Goal: Task Accomplishment & Management: Manage account settings

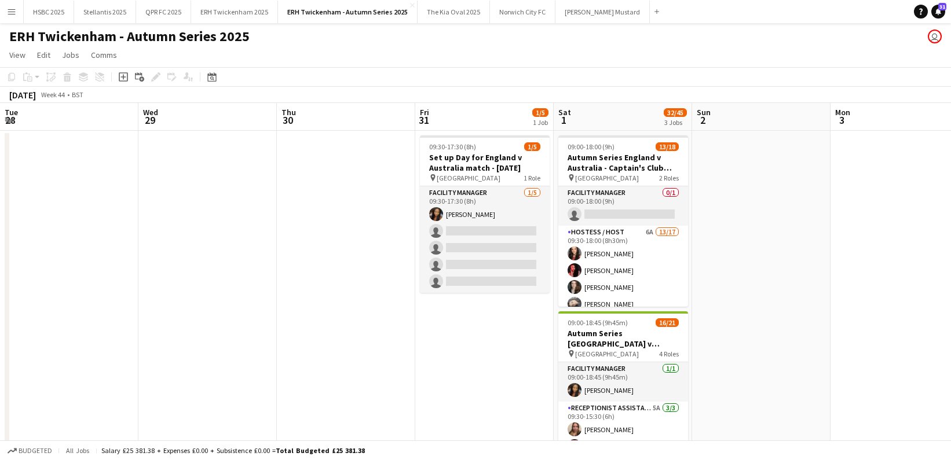
scroll to position [0, 385]
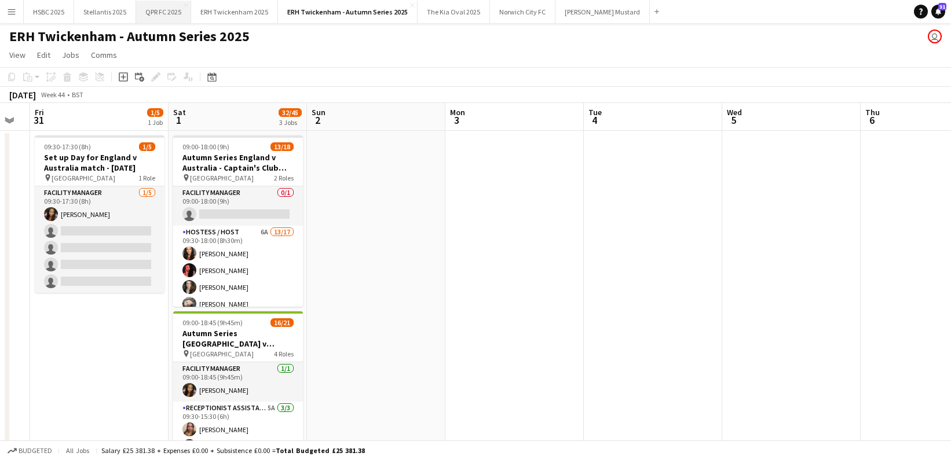
click at [160, 17] on button "QPR FC 2025 Close" at bounding box center [163, 12] width 55 height 23
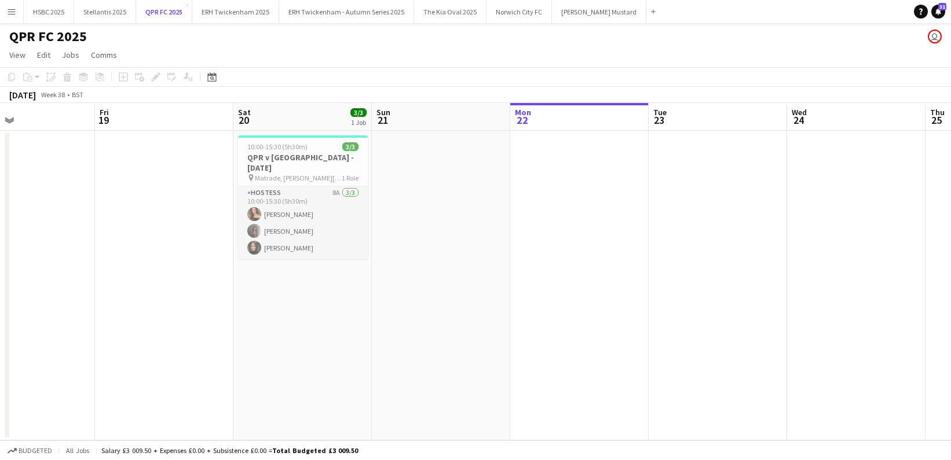
scroll to position [0, 310]
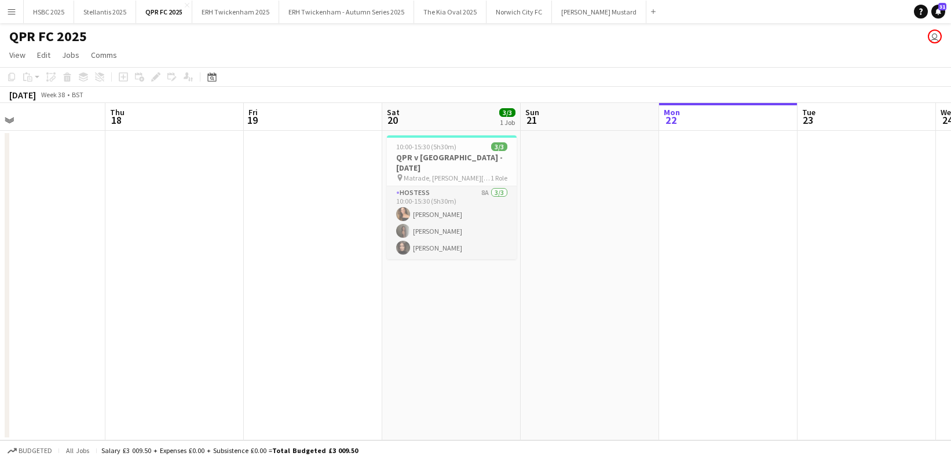
click at [10, 13] on app-icon "Menu" at bounding box center [11, 11] width 9 height 9
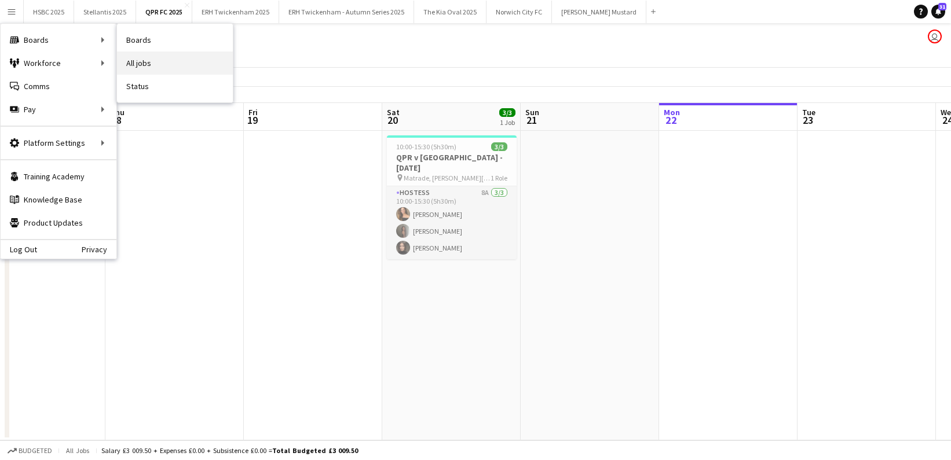
click at [162, 58] on link "All jobs" at bounding box center [175, 63] width 116 height 23
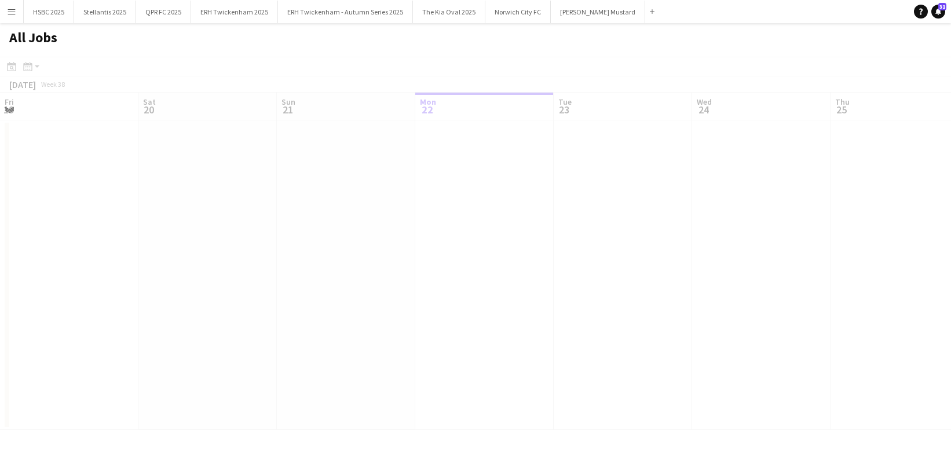
scroll to position [0, 277]
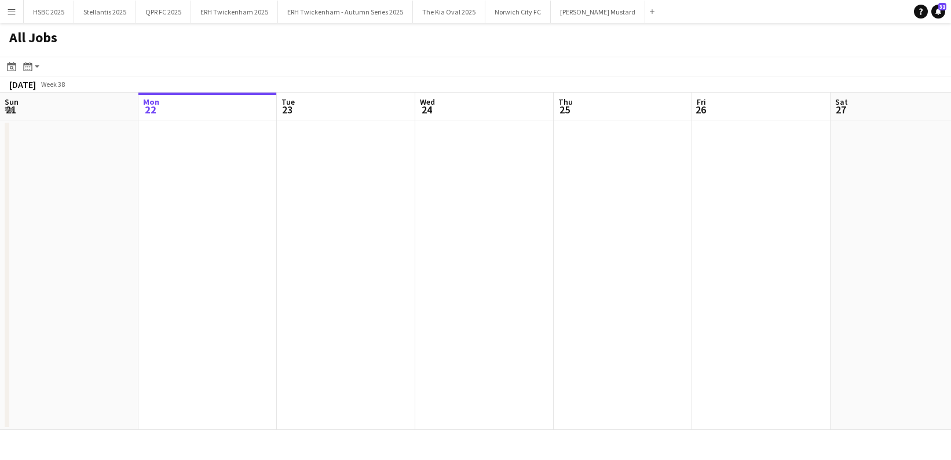
click at [19, 60] on div "Date picker [DATE] [DATE] [DATE] M [DATE] T [DATE] W [DATE] T [DATE] F [DATE] S…" at bounding box center [24, 67] width 39 height 14
click at [25, 62] on icon "Month view / Day view" at bounding box center [27, 66] width 9 height 9
click at [60, 125] on link "Month view" at bounding box center [63, 128] width 64 height 10
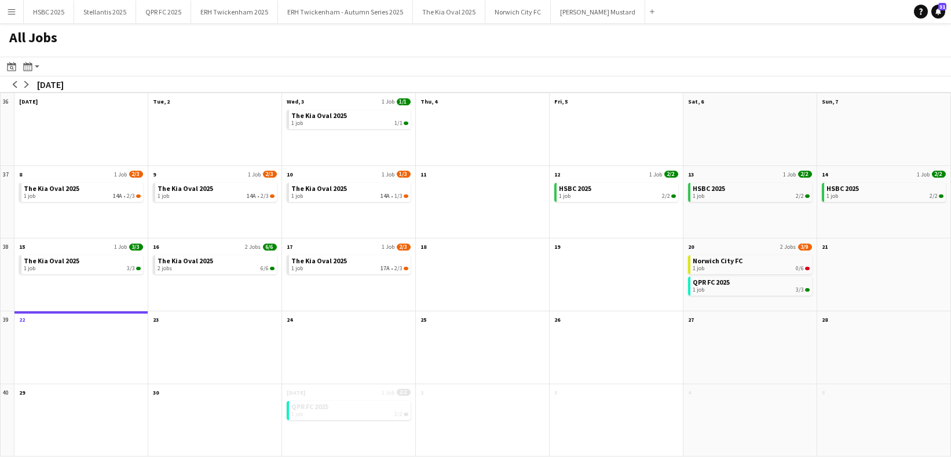
click at [11, 8] on app-icon "Menu" at bounding box center [11, 11] width 9 height 9
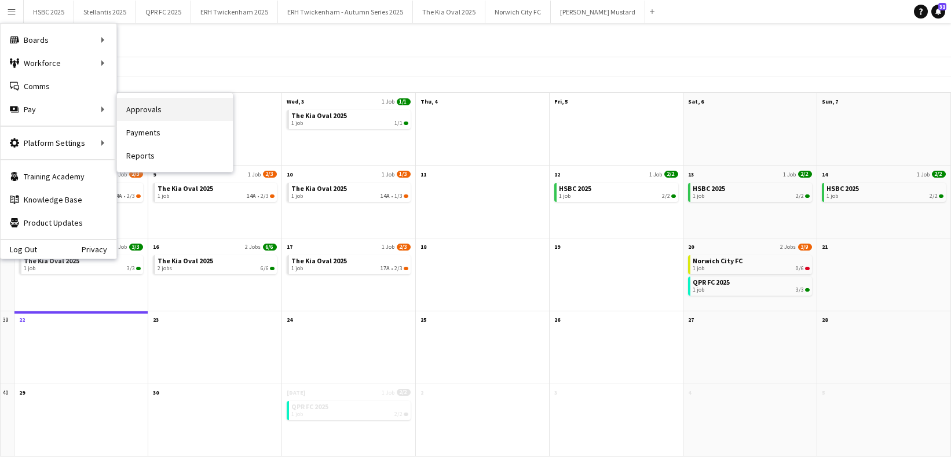
click at [159, 116] on link "Approvals" at bounding box center [175, 109] width 116 height 23
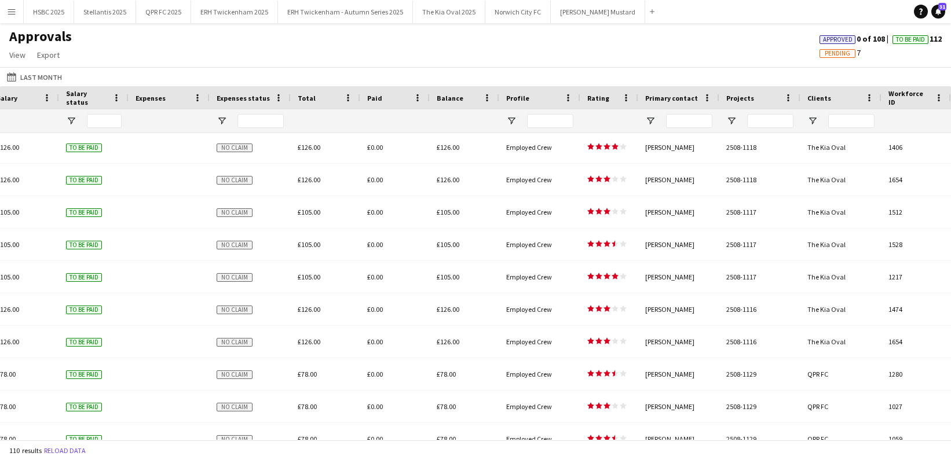
click at [42, 74] on button "Last Month Last Month" at bounding box center [35, 77] width 60 height 14
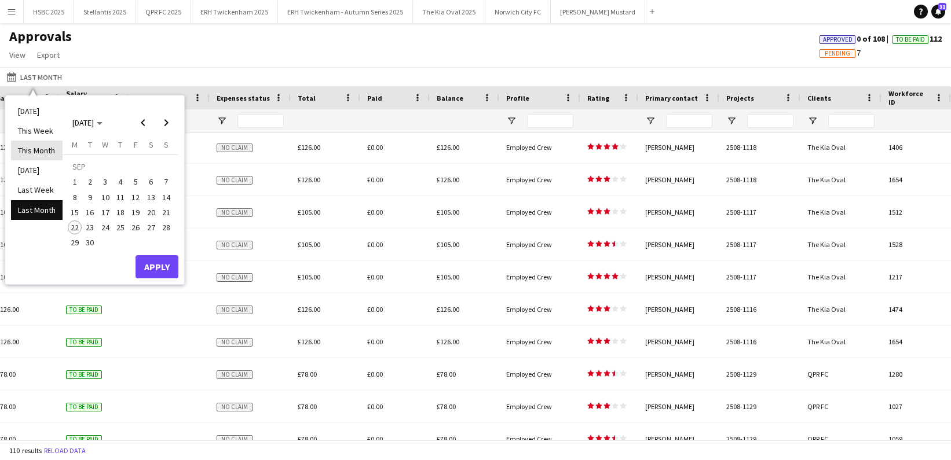
click at [45, 150] on li "This Month" at bounding box center [37, 151] width 52 height 20
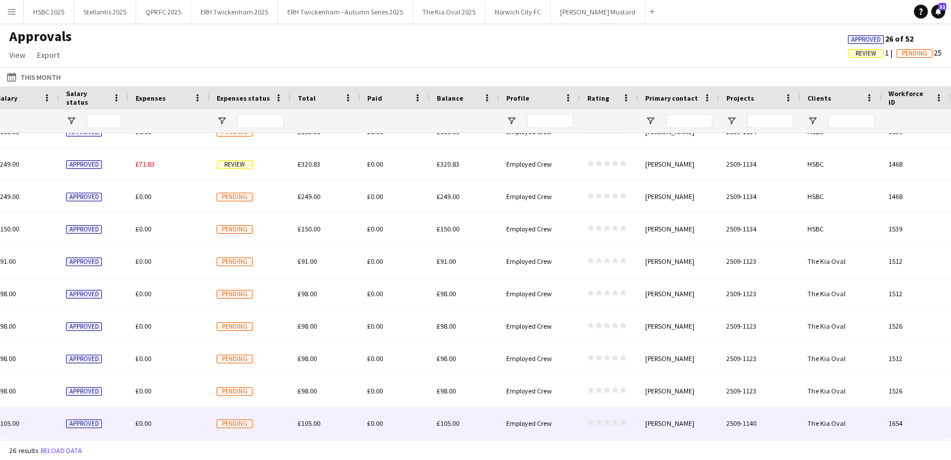
click at [605, 432] on div "star star star star star star star star star star" at bounding box center [609, 424] width 58 height 32
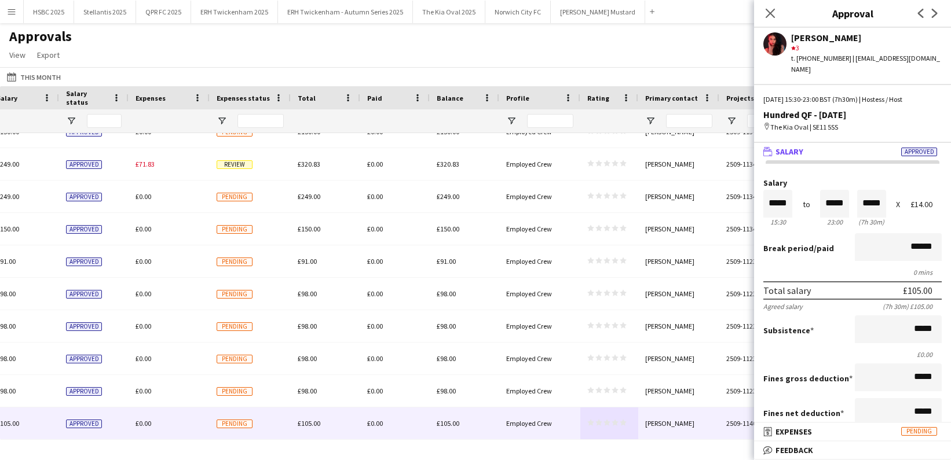
click at [813, 432] on mat-panel-title "receipt Expenses Pending" at bounding box center [850, 432] width 192 height 10
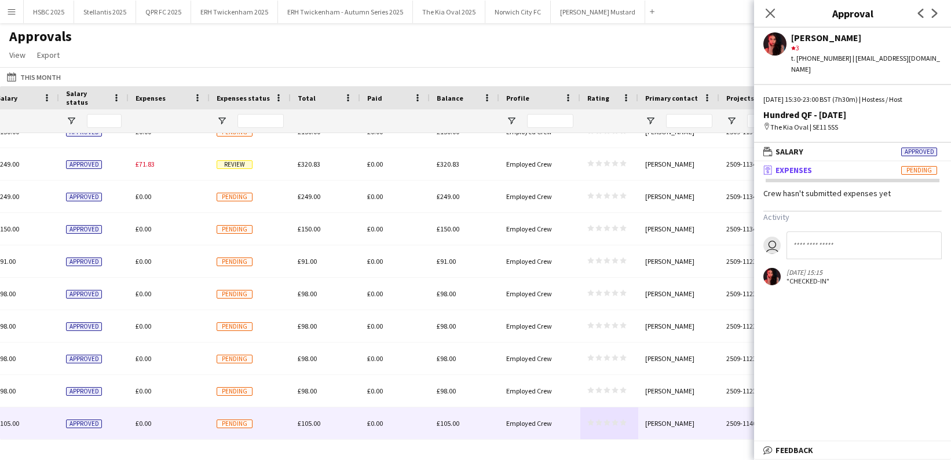
click at [831, 454] on mat-panel-title "bubble-pencil Feedback" at bounding box center [850, 450] width 192 height 10
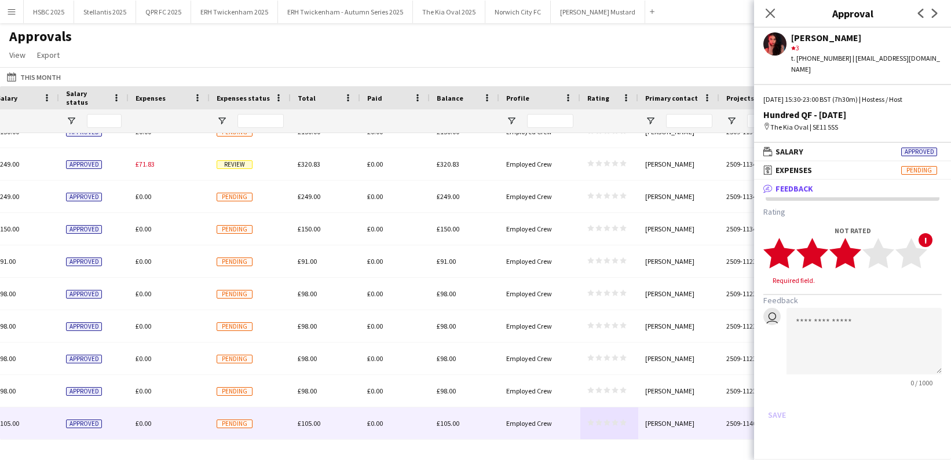
click at [858, 244] on icon "star" at bounding box center [845, 253] width 32 height 32
click at [774, 395] on button "Save" at bounding box center [776, 404] width 27 height 19
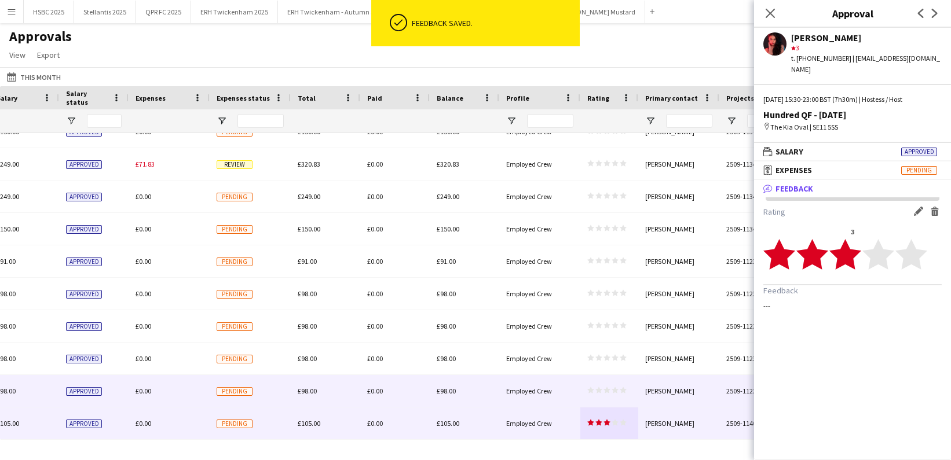
click at [603, 389] on span "star star star star star" at bounding box center [606, 390] width 39 height 7
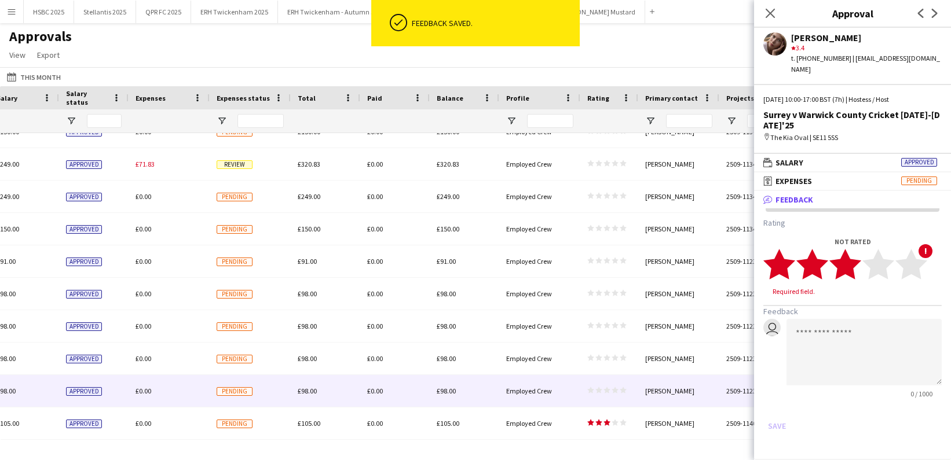
click at [858, 254] on icon "star" at bounding box center [845, 264] width 32 height 32
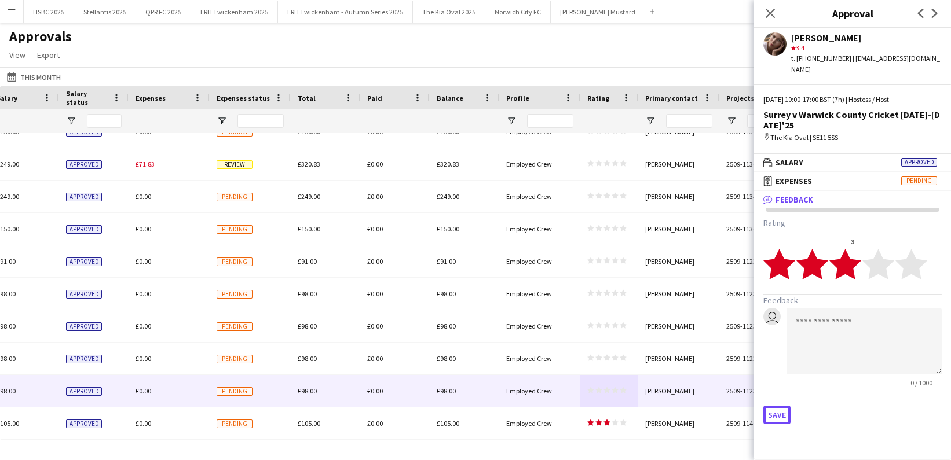
click at [772, 407] on button "Save" at bounding box center [776, 415] width 27 height 19
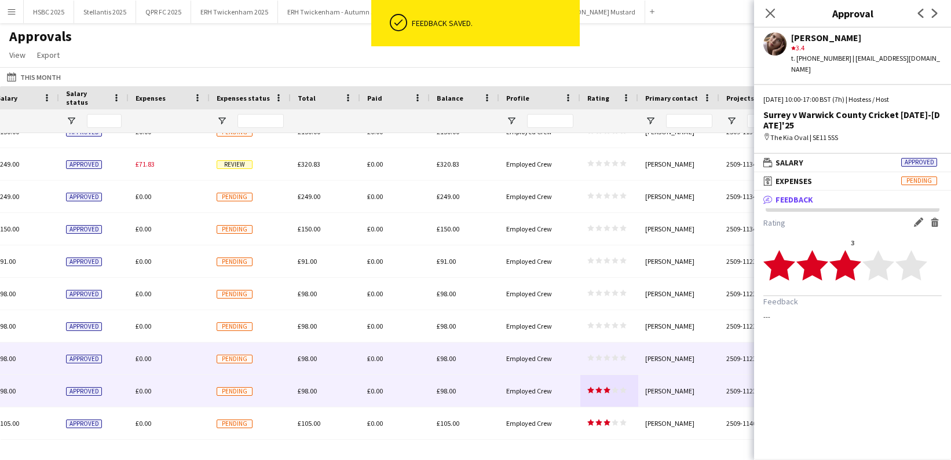
click at [595, 358] on icon "star" at bounding box center [598, 357] width 7 height 7
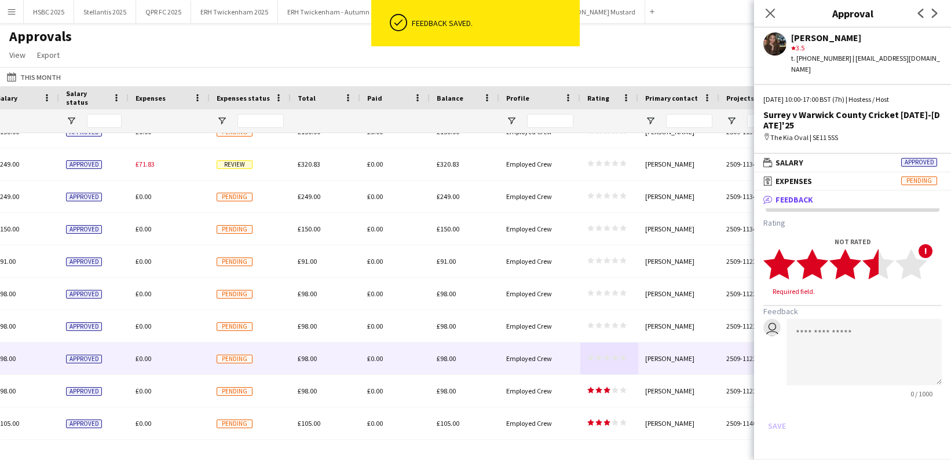
click at [870, 259] on polygon at bounding box center [878, 264] width 32 height 30
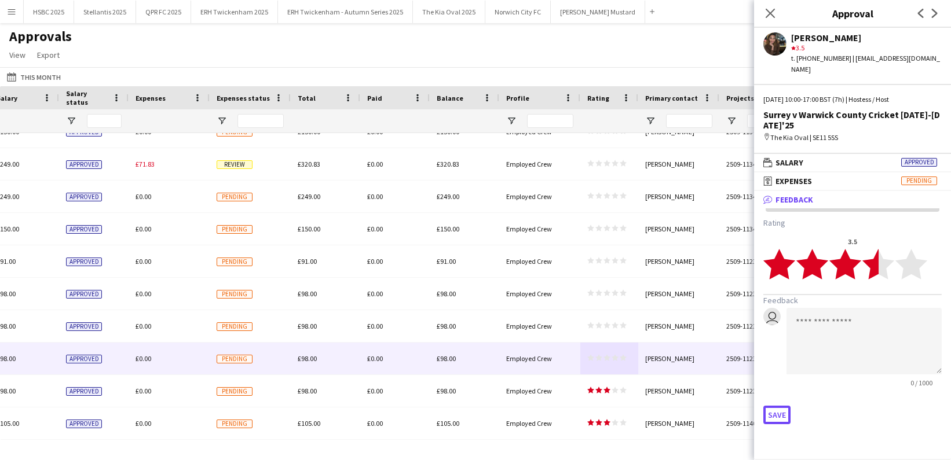
drag, startPoint x: 776, startPoint y: 402, endPoint x: 764, endPoint y: 398, distance: 13.4
click at [776, 406] on button "Save" at bounding box center [776, 415] width 27 height 19
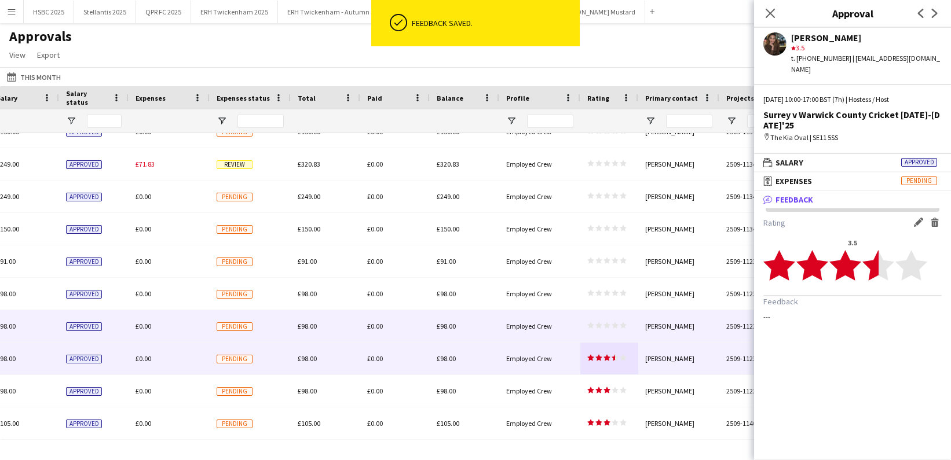
click at [600, 324] on icon "star" at bounding box center [598, 325] width 7 height 7
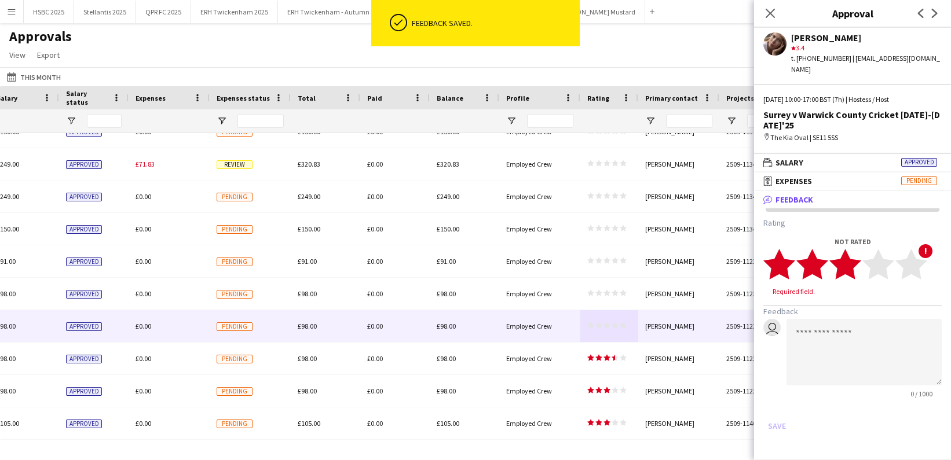
click at [855, 251] on polygon at bounding box center [845, 264] width 32 height 30
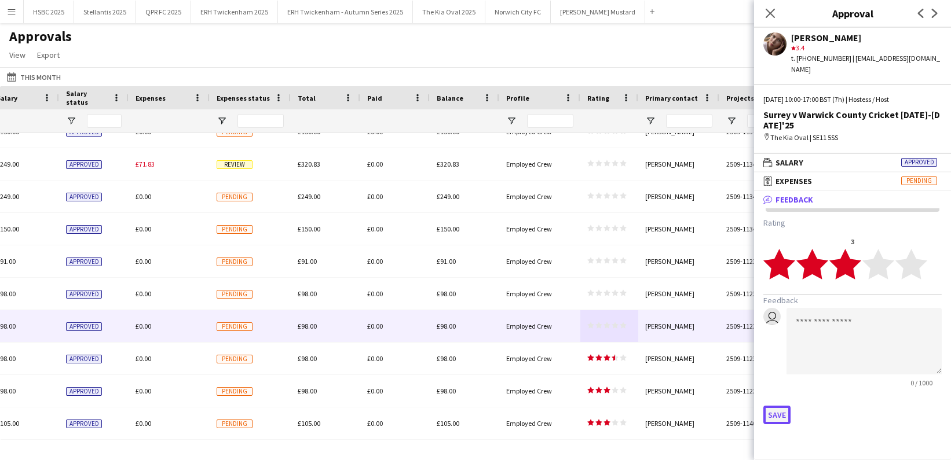
click at [783, 406] on button "Save" at bounding box center [776, 415] width 27 height 19
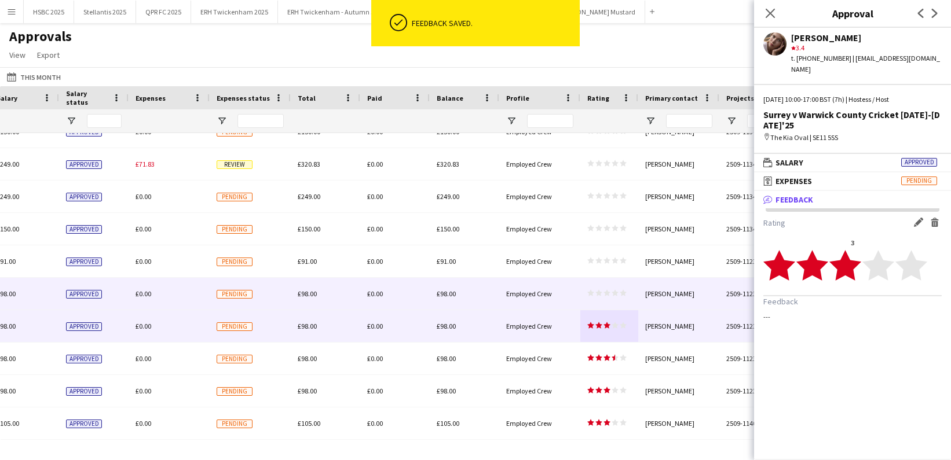
click at [595, 298] on app-approvals-table-rating-cell "star star star star star star star star star star" at bounding box center [606, 294] width 39 height 9
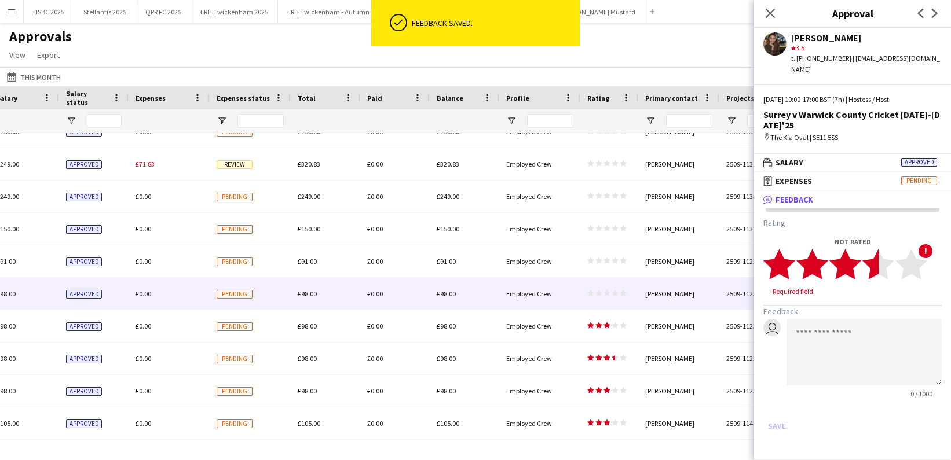
click at [871, 263] on polygon at bounding box center [878, 264] width 32 height 30
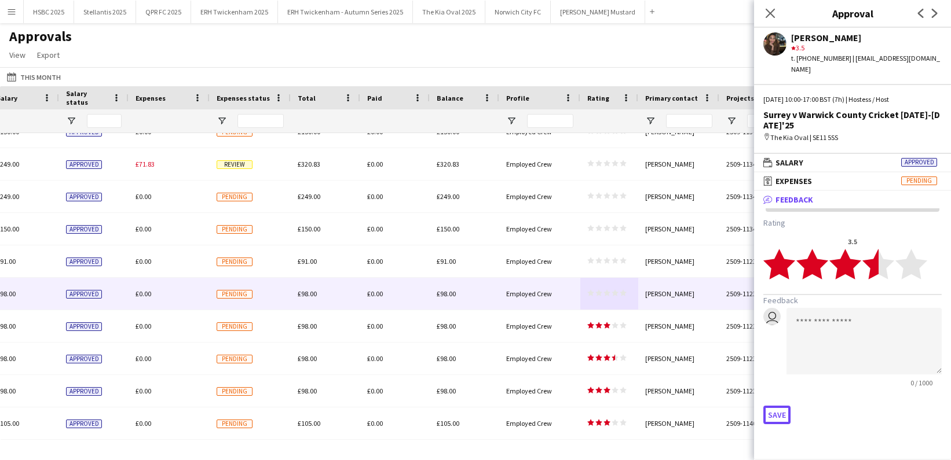
click at [778, 406] on button "Save" at bounding box center [776, 415] width 27 height 19
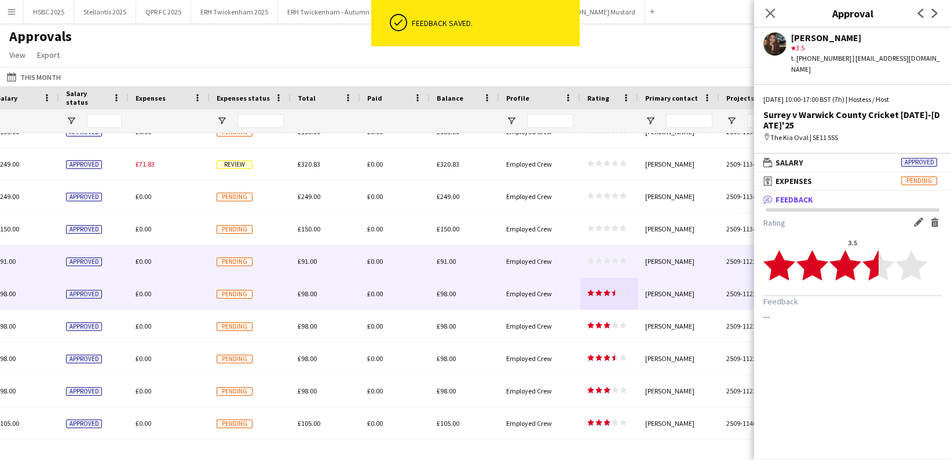
click at [603, 261] on icon "star" at bounding box center [606, 260] width 7 height 7
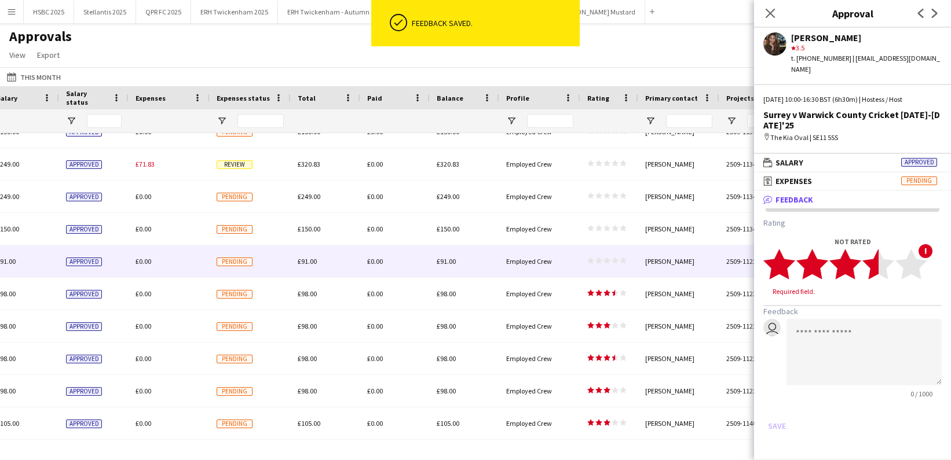
click at [868, 265] on icon "star" at bounding box center [878, 264] width 32 height 32
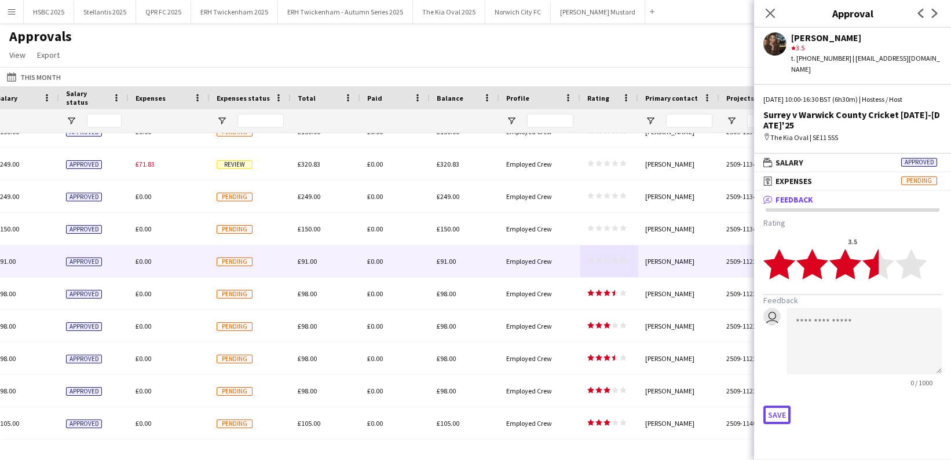
click at [775, 406] on button "Save" at bounding box center [776, 415] width 27 height 19
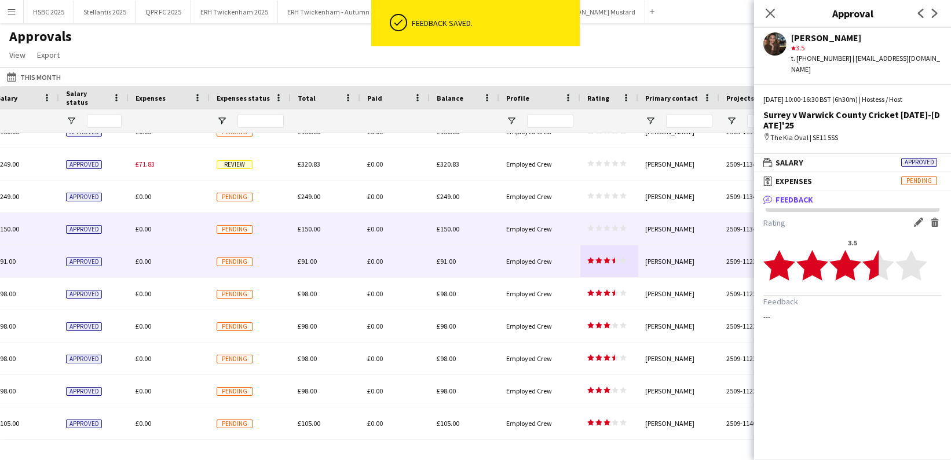
click at [614, 224] on div "star star star star star star star star star star" at bounding box center [609, 229] width 58 height 32
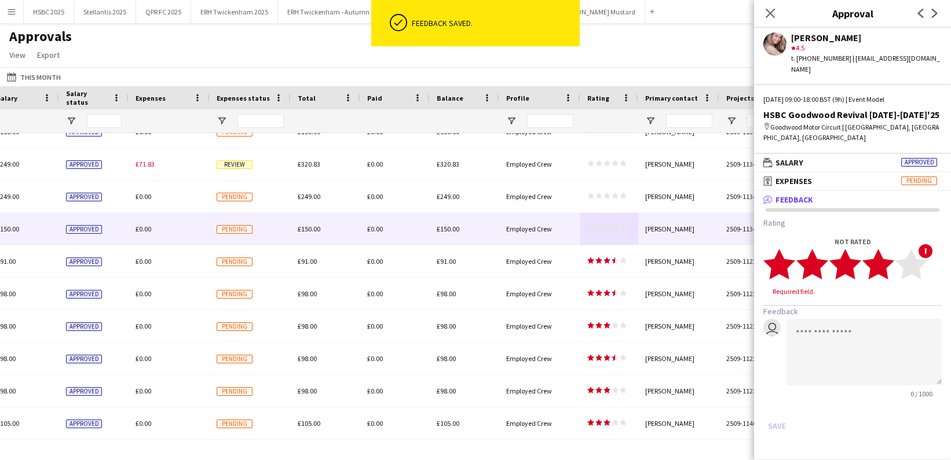
click at [888, 261] on icon "star" at bounding box center [878, 264] width 32 height 32
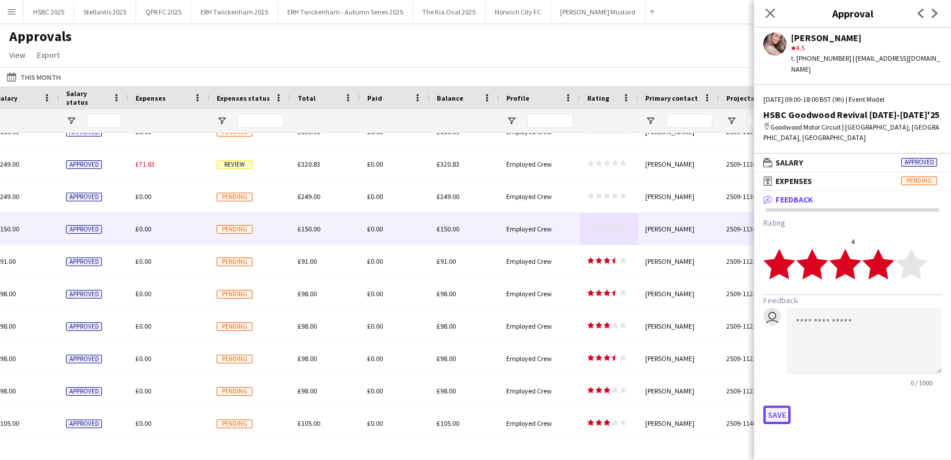
click at [778, 406] on button "Save" at bounding box center [776, 415] width 27 height 19
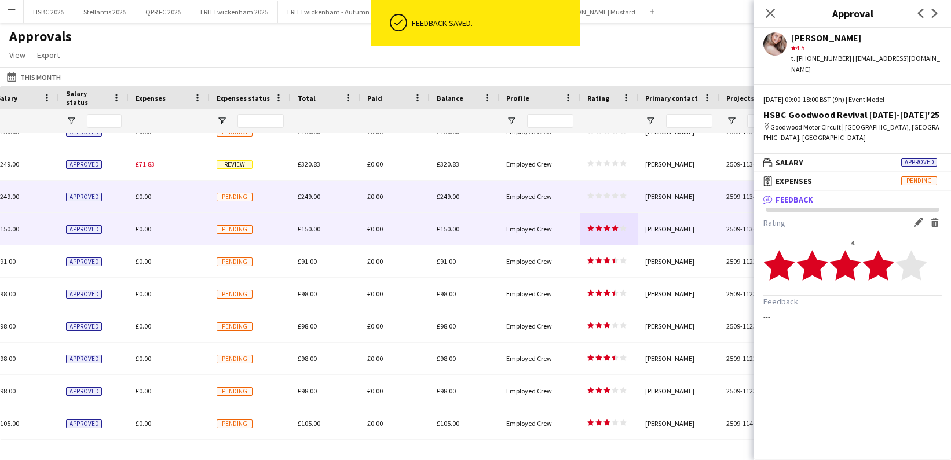
click at [605, 193] on icon "star" at bounding box center [606, 195] width 7 height 7
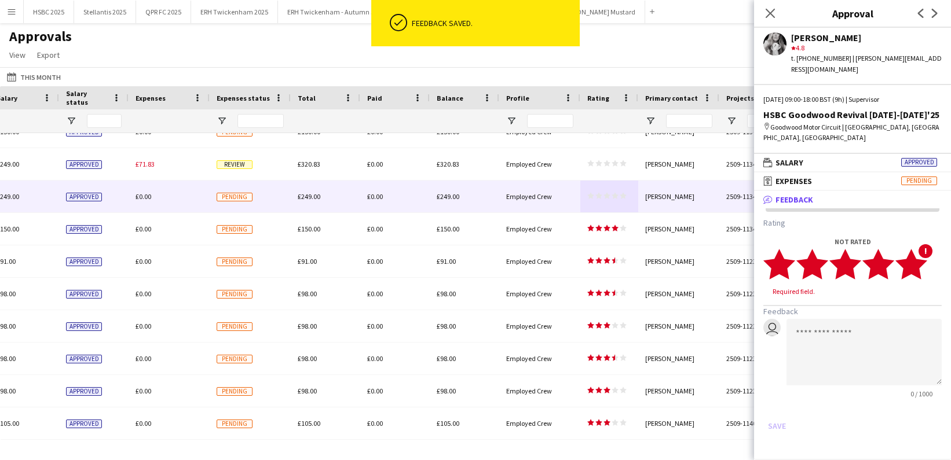
click at [918, 258] on polygon at bounding box center [911, 264] width 32 height 30
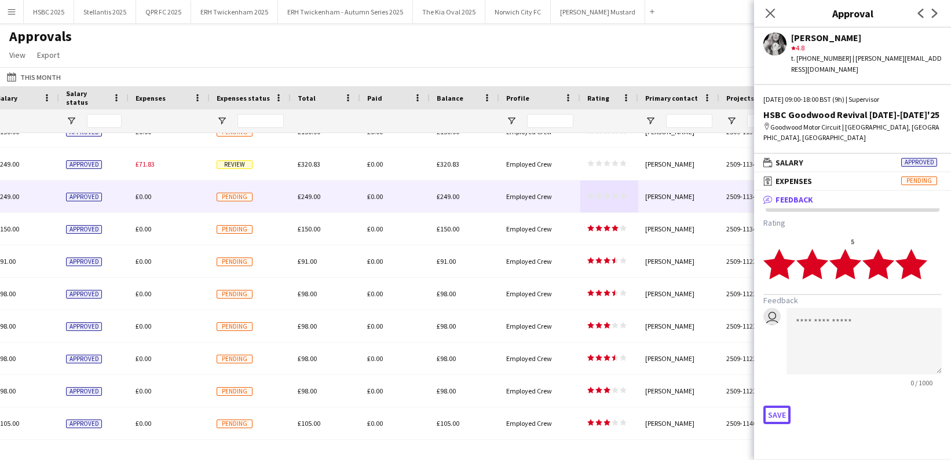
click at [767, 406] on button "Save" at bounding box center [776, 415] width 27 height 19
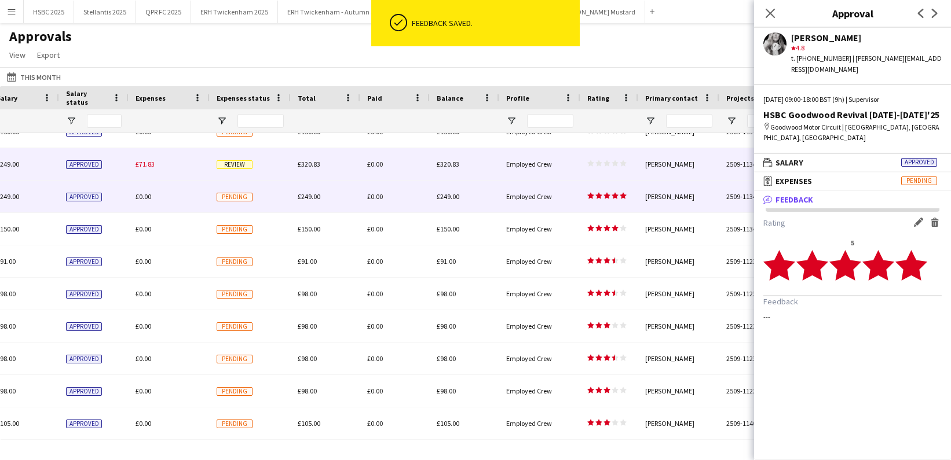
click at [611, 160] on icon "star" at bounding box center [614, 163] width 7 height 7
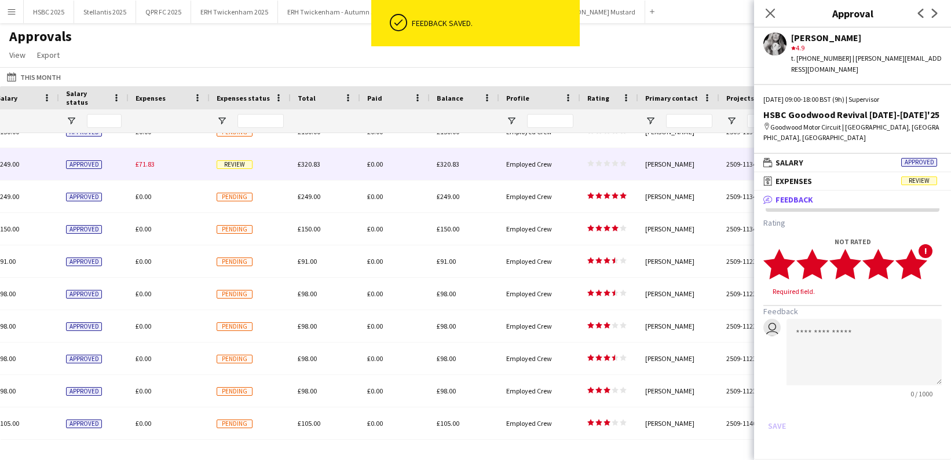
click at [912, 260] on polygon at bounding box center [911, 264] width 32 height 30
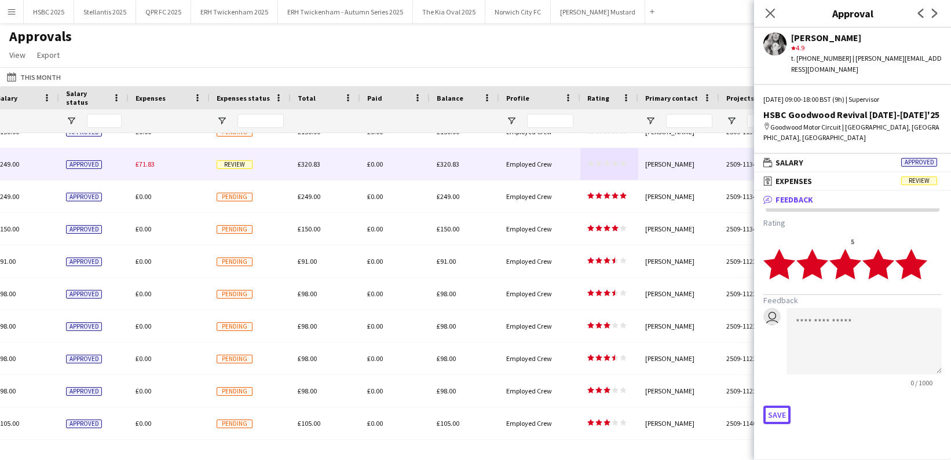
drag, startPoint x: 776, startPoint y: 404, endPoint x: 721, endPoint y: 382, distance: 59.8
click at [776, 406] on button "Save" at bounding box center [776, 415] width 27 height 19
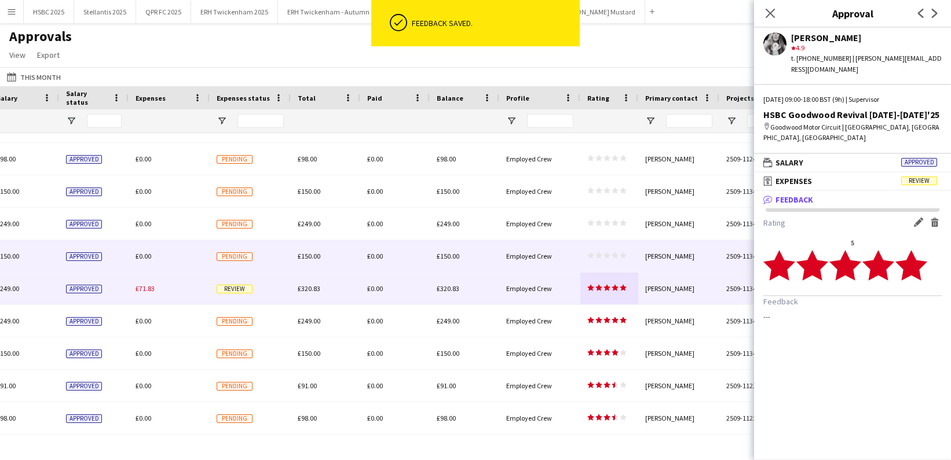
click at [606, 251] on div "star star star star star star star star star star" at bounding box center [609, 256] width 58 height 32
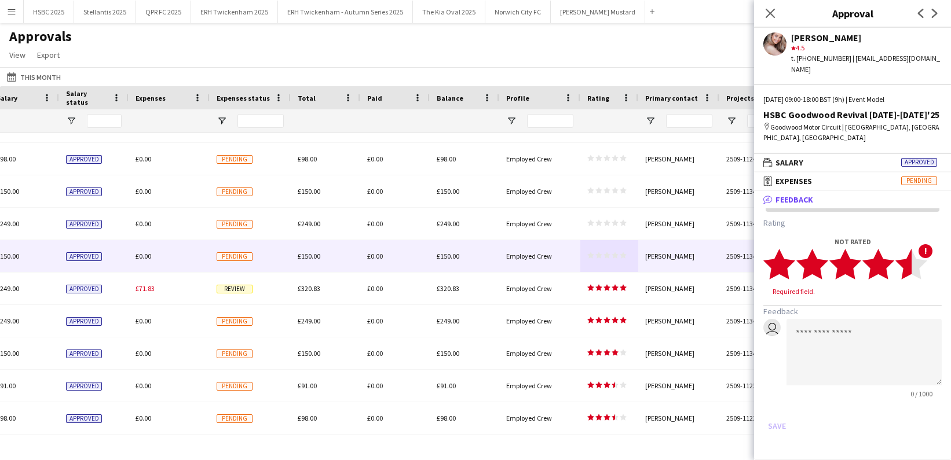
click at [910, 265] on icon "star" at bounding box center [911, 264] width 32 height 32
click at [771, 406] on button "Save" at bounding box center [776, 415] width 27 height 19
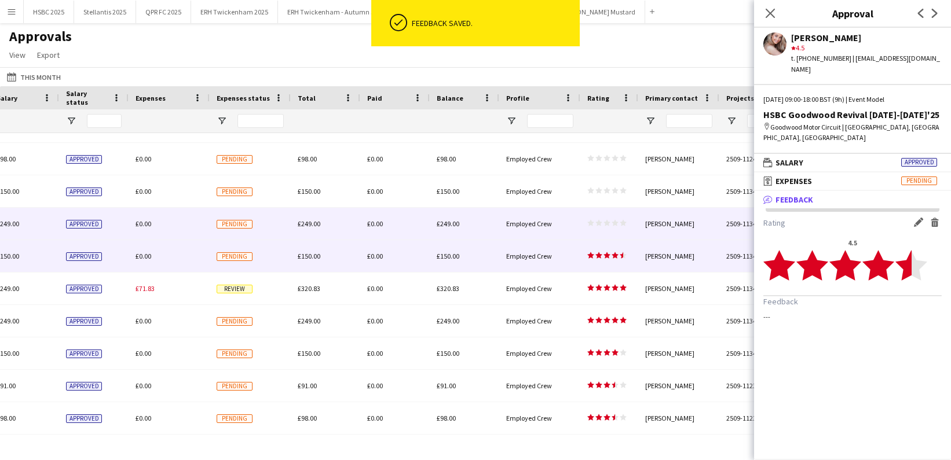
click at [616, 222] on polygon at bounding box center [614, 223] width 7 height 6
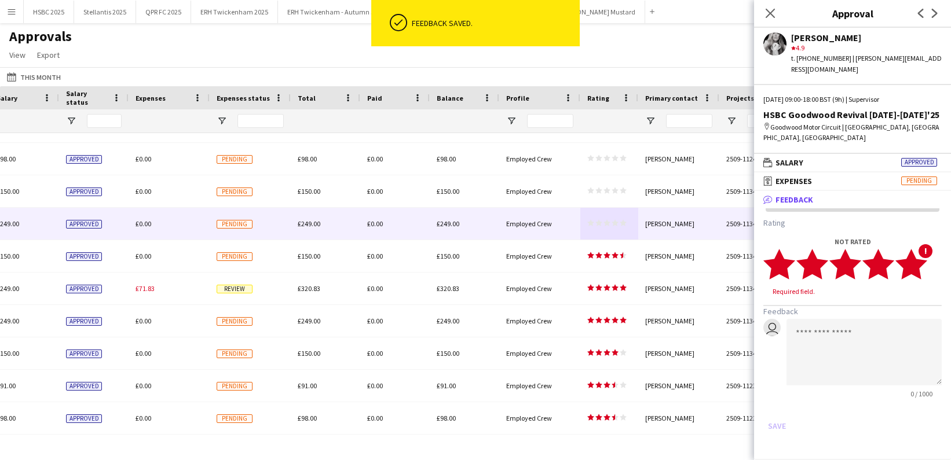
click at [913, 261] on polygon at bounding box center [911, 264] width 32 height 30
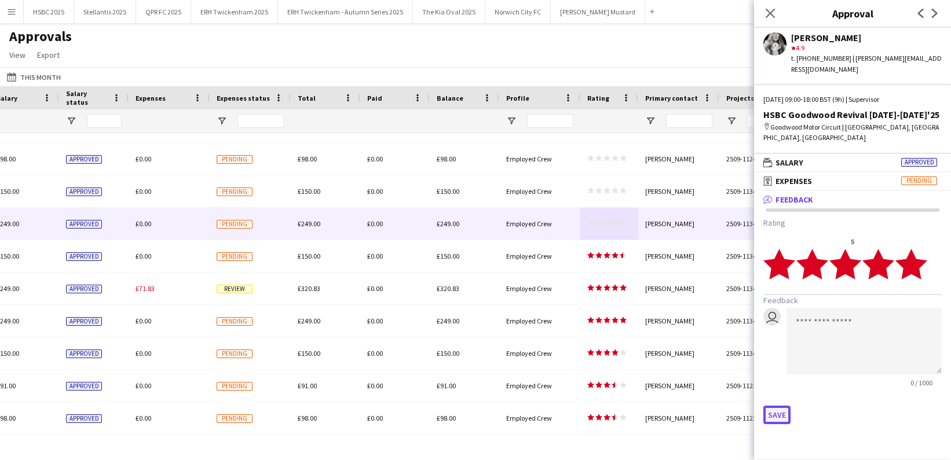
click at [772, 406] on button "Save" at bounding box center [776, 415] width 27 height 19
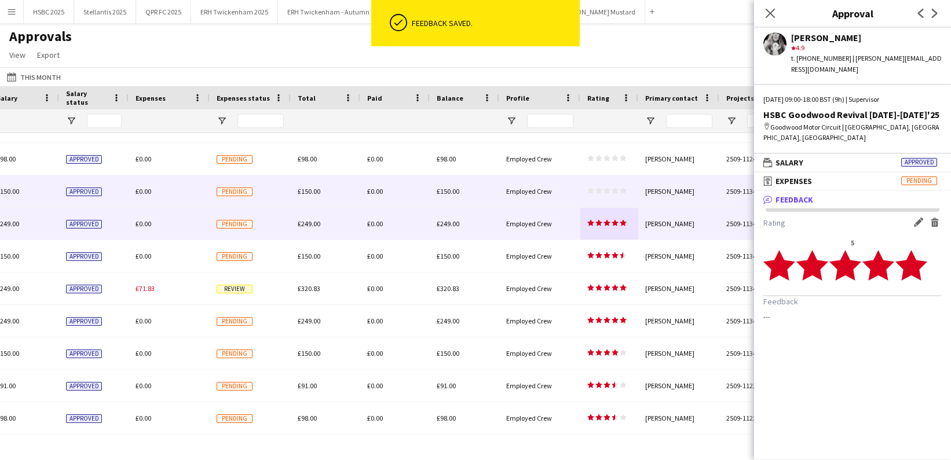
click at [616, 196] on app-approvals-table-rating-cell "star star star star star star star star star star" at bounding box center [606, 191] width 39 height 9
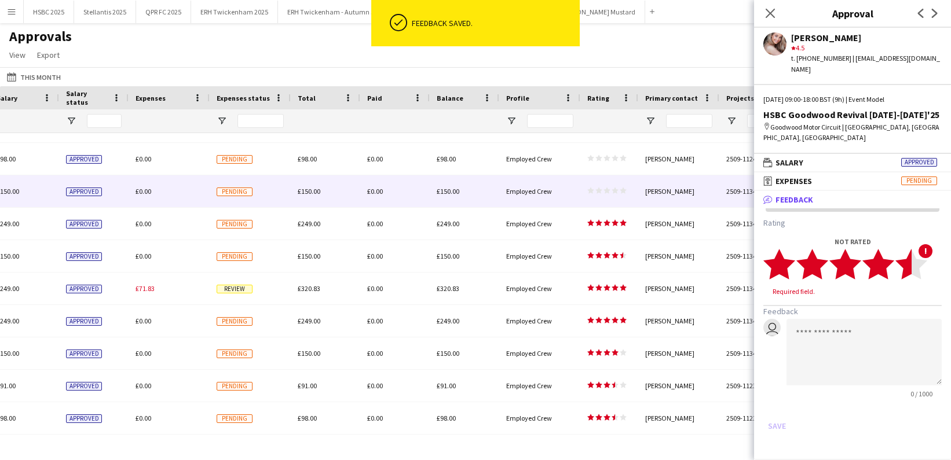
click at [899, 254] on icon "star" at bounding box center [911, 264] width 32 height 32
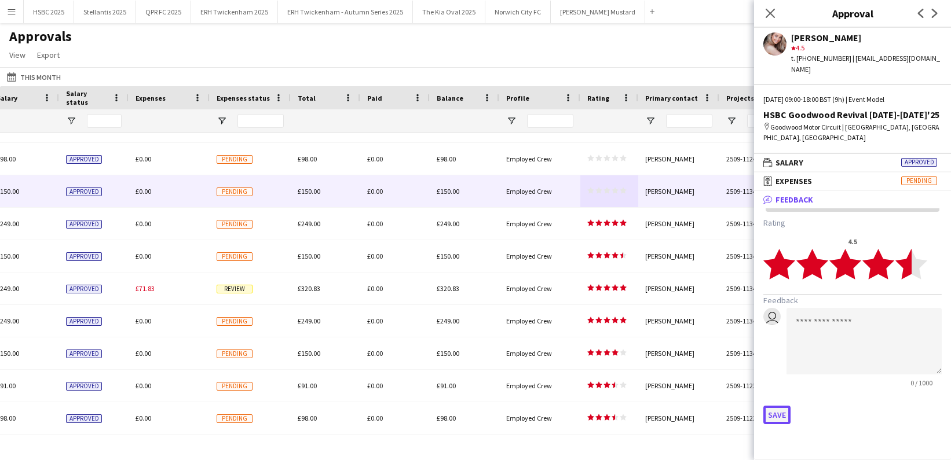
click at [774, 406] on button "Save" at bounding box center [776, 415] width 27 height 19
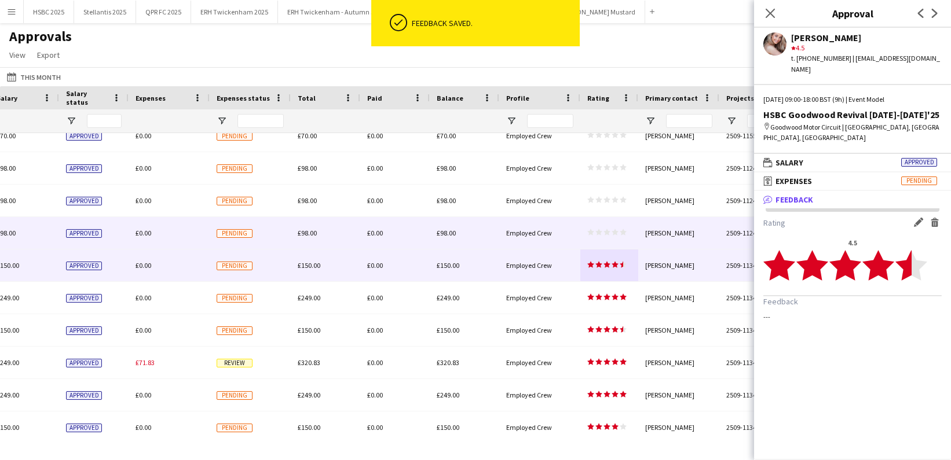
scroll to position [334, 0]
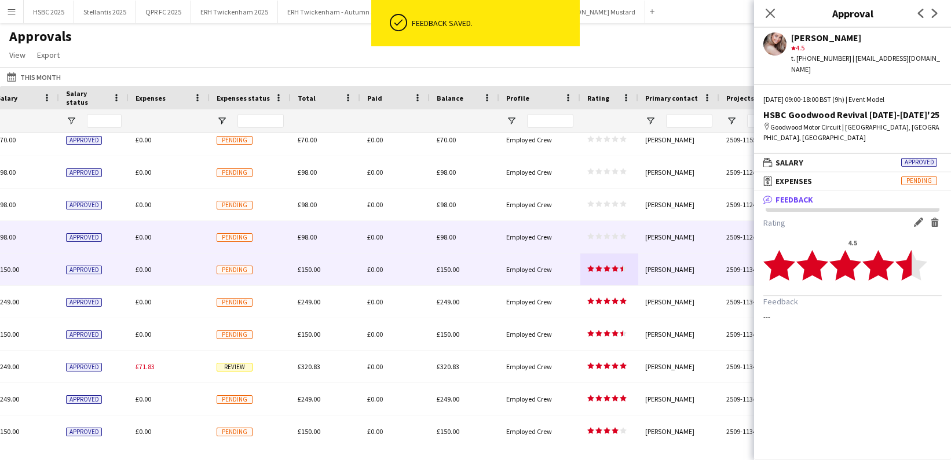
click at [615, 241] on app-approvals-table-rating-cell "star star star star star star star star star star" at bounding box center [606, 237] width 39 height 9
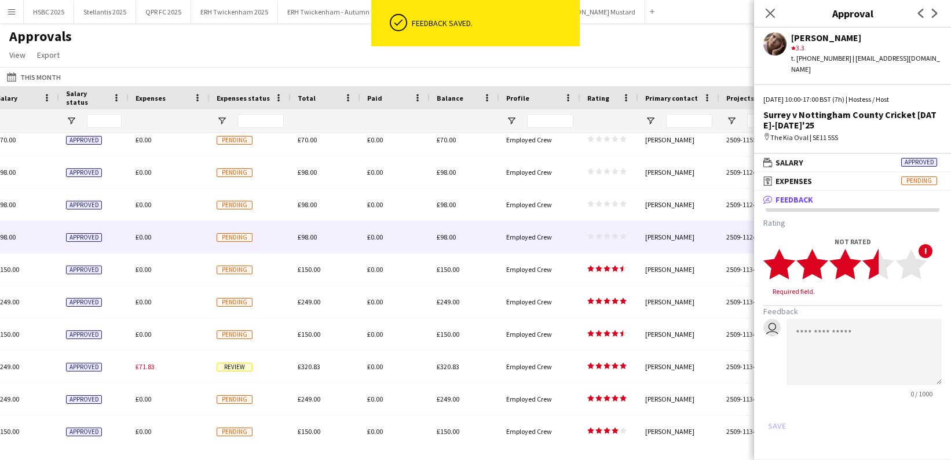
click at [871, 257] on polygon at bounding box center [878, 264] width 32 height 30
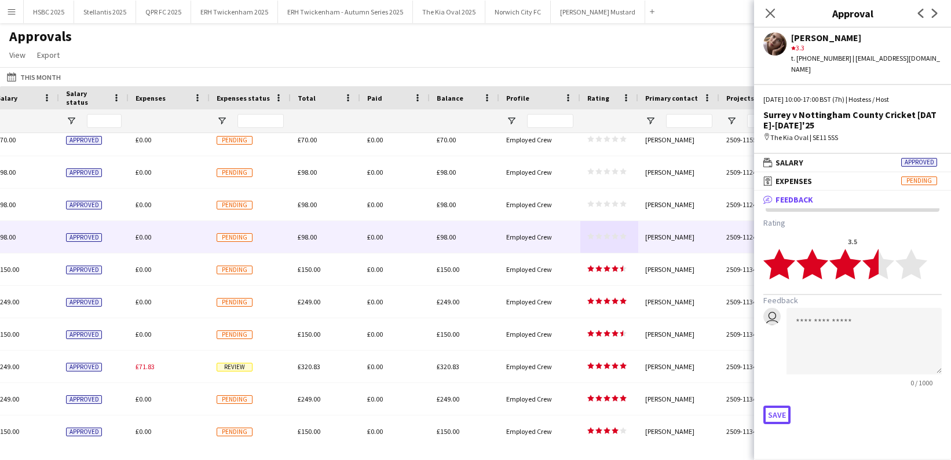
click at [778, 406] on button "Save" at bounding box center [776, 415] width 27 height 19
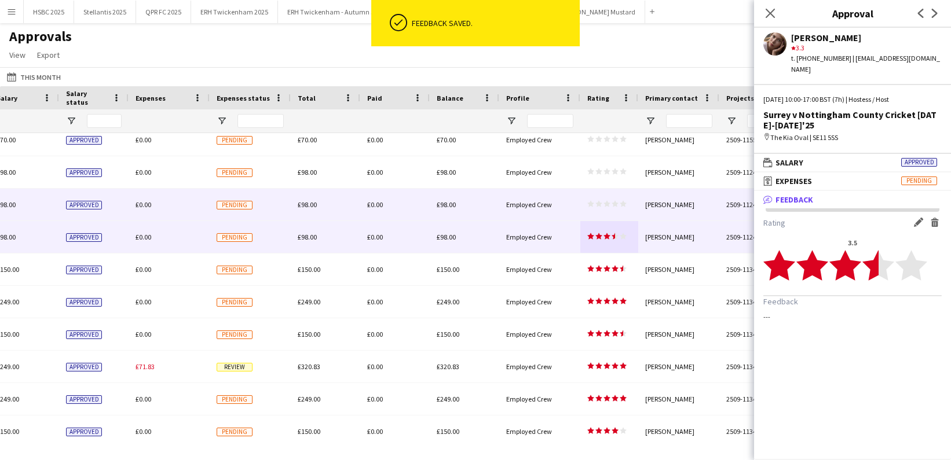
click at [608, 208] on app-approvals-table-rating-cell "star star star star star star star star star star" at bounding box center [606, 204] width 39 height 9
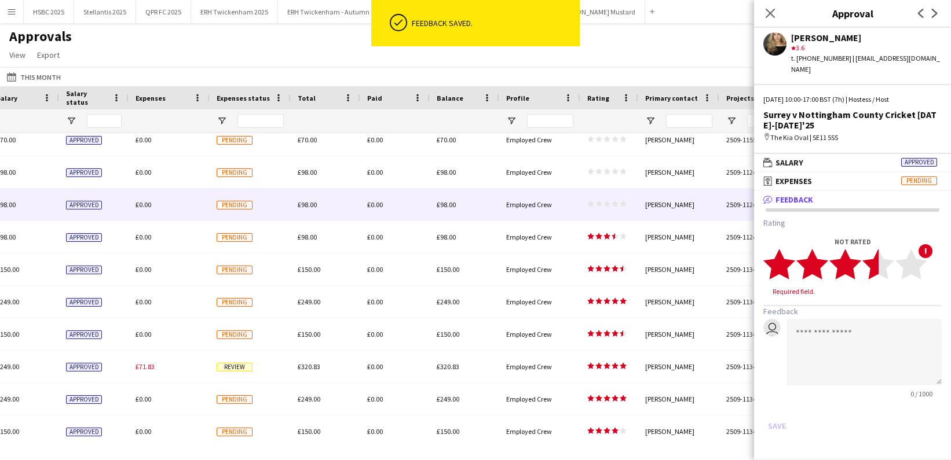
click at [873, 253] on polygon at bounding box center [878, 264] width 32 height 30
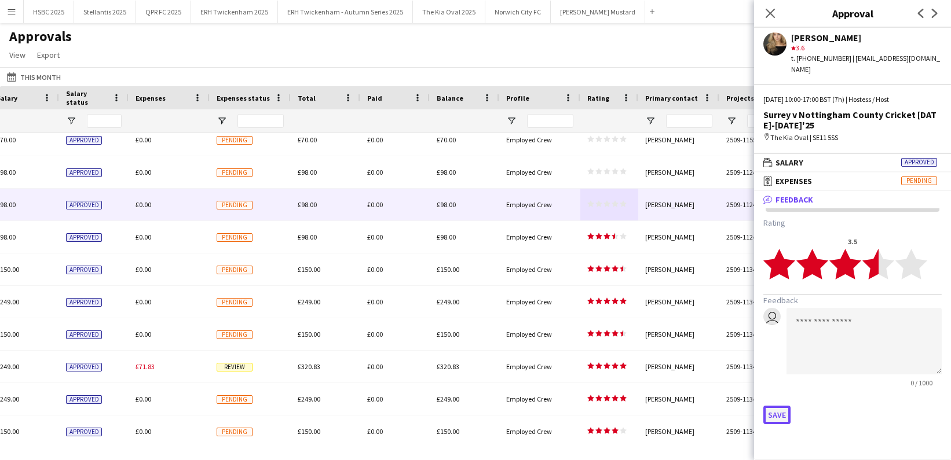
click at [781, 406] on button "Save" at bounding box center [776, 415] width 27 height 19
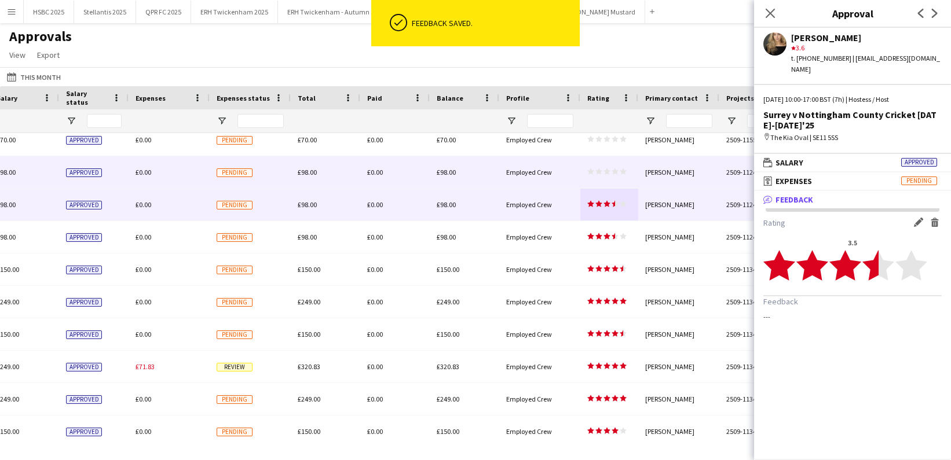
click at [594, 172] on span "star star star star star" at bounding box center [606, 171] width 39 height 7
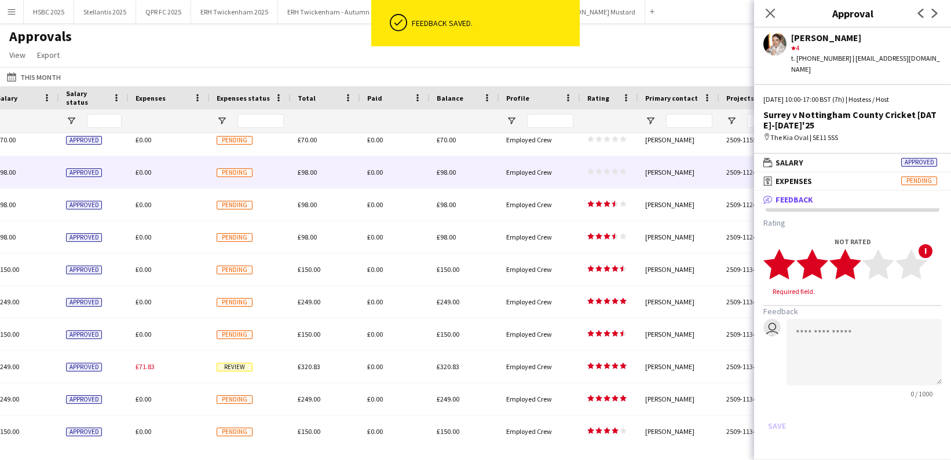
click at [852, 256] on polygon at bounding box center [845, 264] width 32 height 30
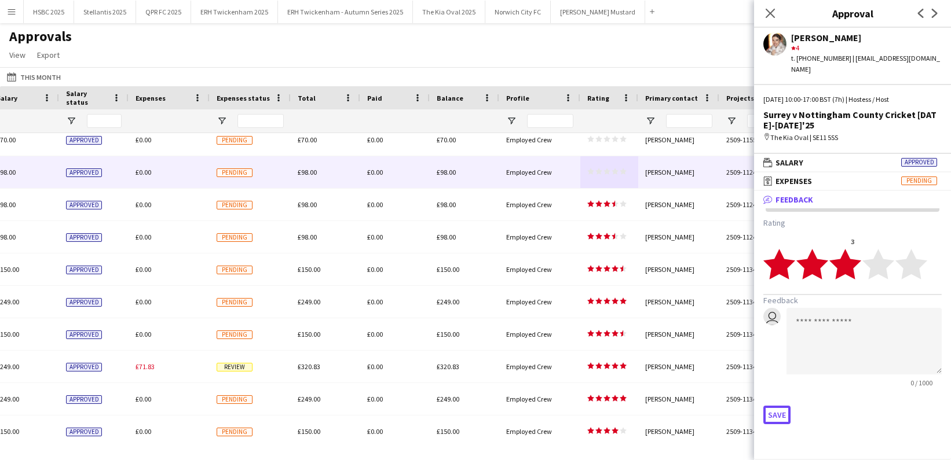
click at [777, 406] on button "Save" at bounding box center [776, 415] width 27 height 19
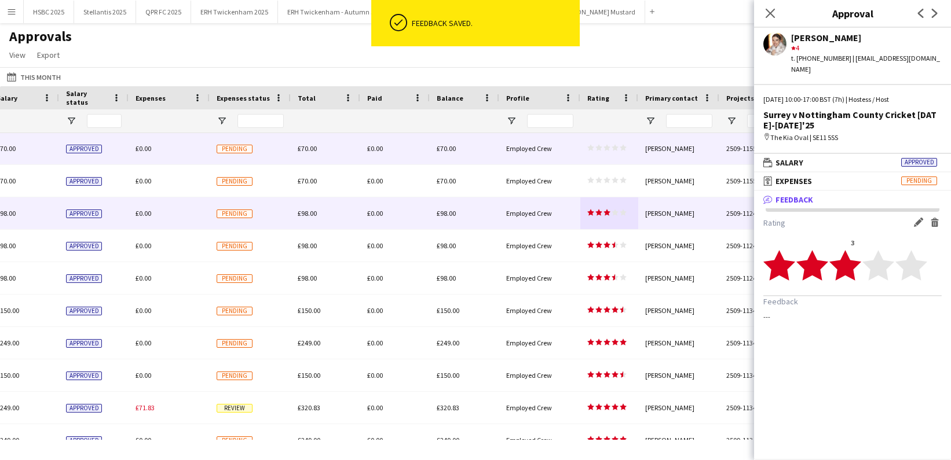
scroll to position [285, 0]
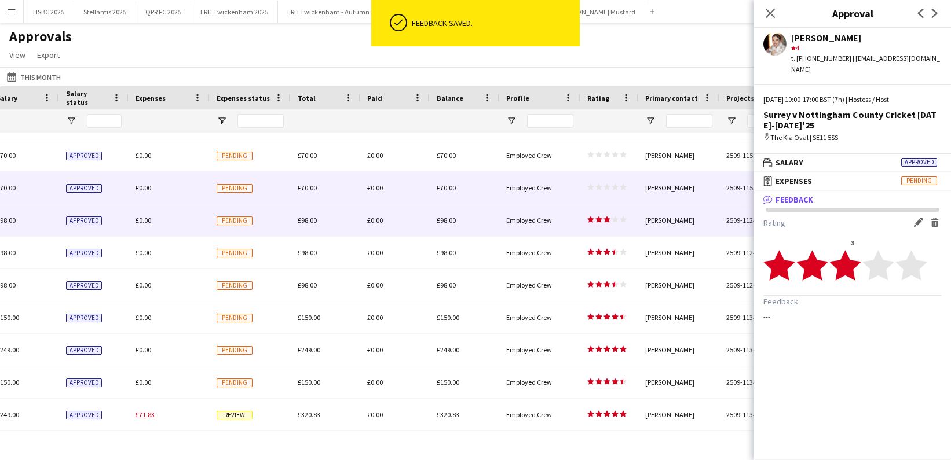
click at [626, 187] on div "star star star star star star star star star star" at bounding box center [609, 188] width 58 height 32
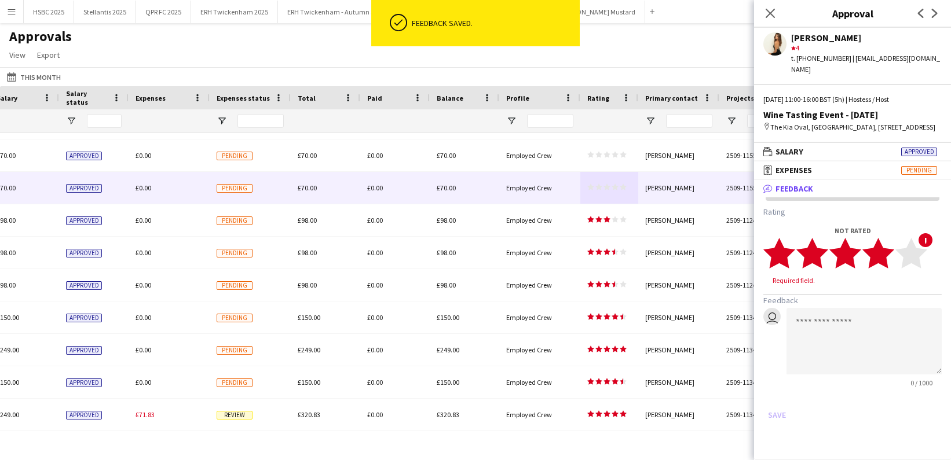
click at [882, 246] on polygon at bounding box center [878, 254] width 32 height 30
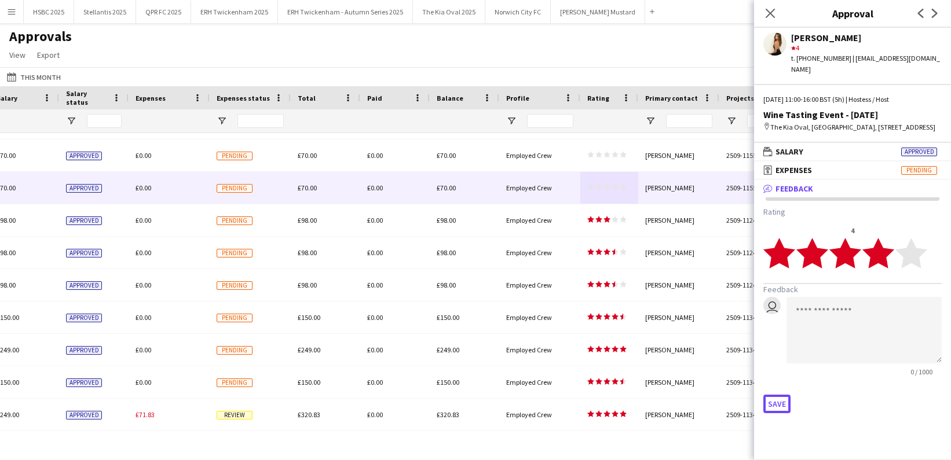
click at [779, 395] on button "Save" at bounding box center [776, 404] width 27 height 19
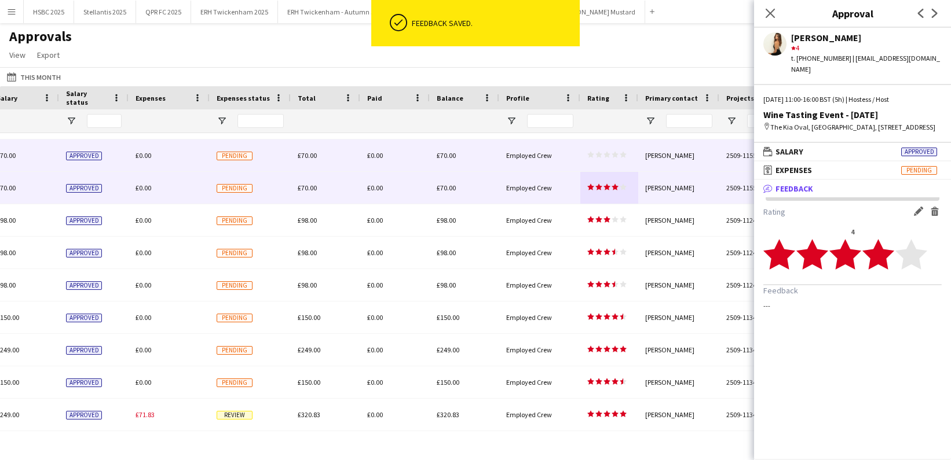
click at [624, 151] on icon "star" at bounding box center [623, 154] width 7 height 7
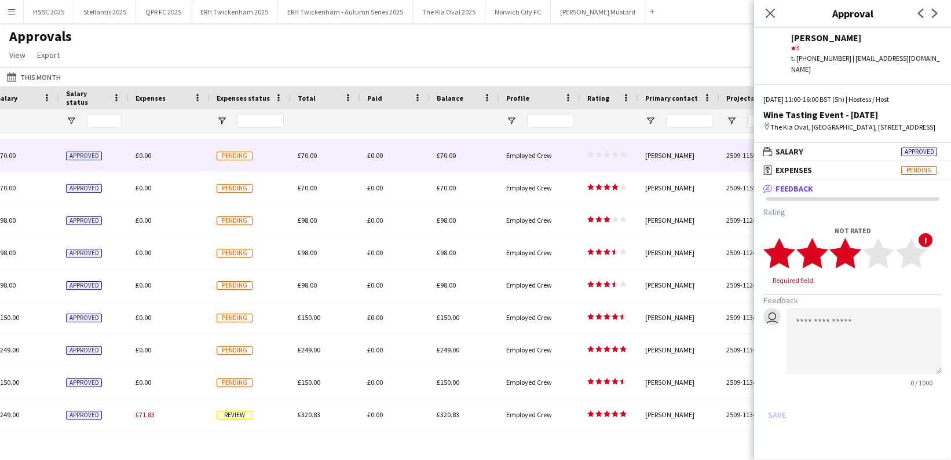
click at [852, 239] on icon "star" at bounding box center [845, 253] width 32 height 32
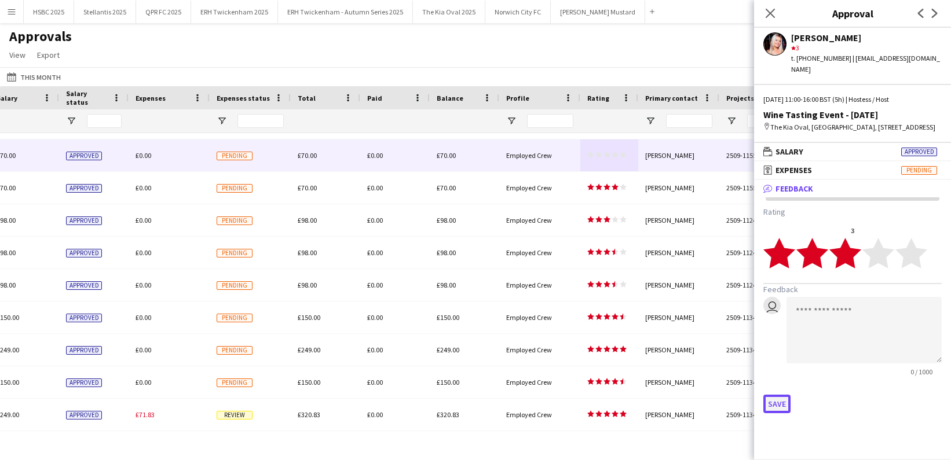
click at [773, 395] on button "Save" at bounding box center [776, 404] width 27 height 19
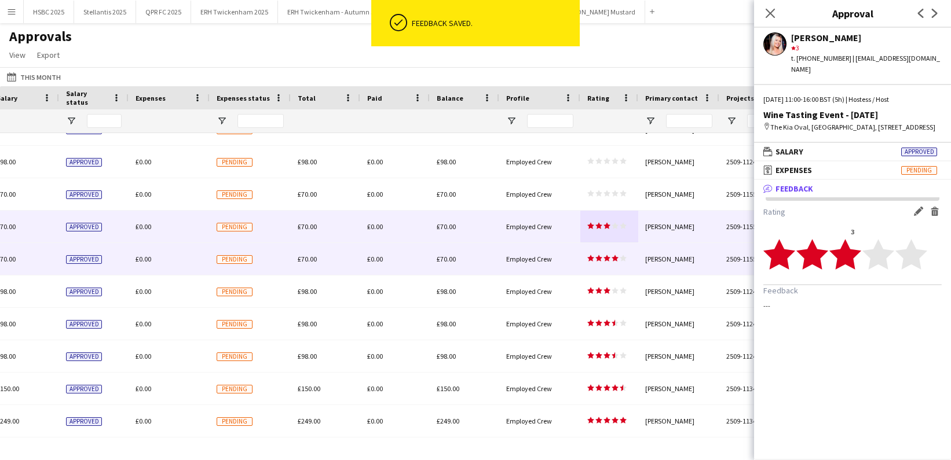
scroll to position [188, 0]
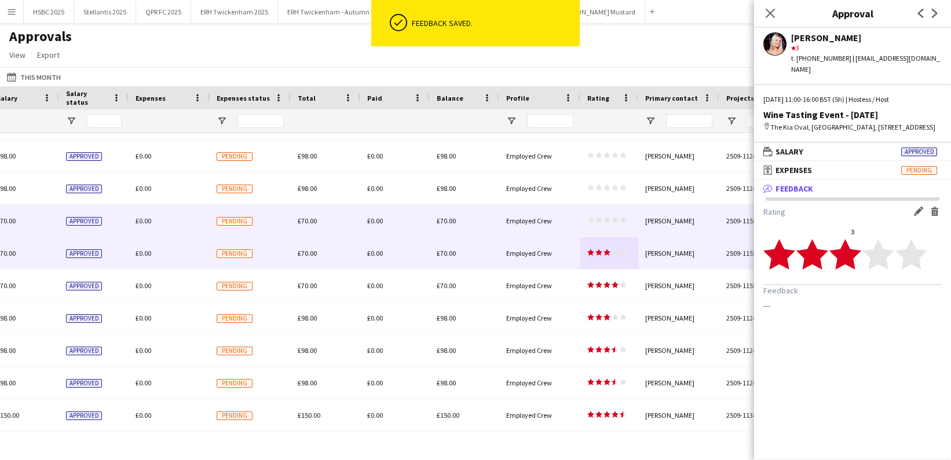
click at [620, 227] on div "star star star star star star star star star star" at bounding box center [609, 221] width 58 height 32
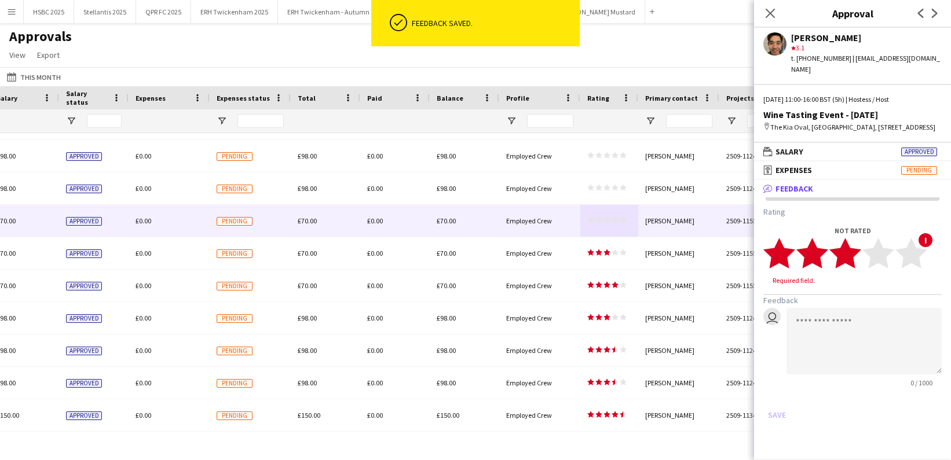
click at [856, 252] on icon "star" at bounding box center [845, 253] width 32 height 32
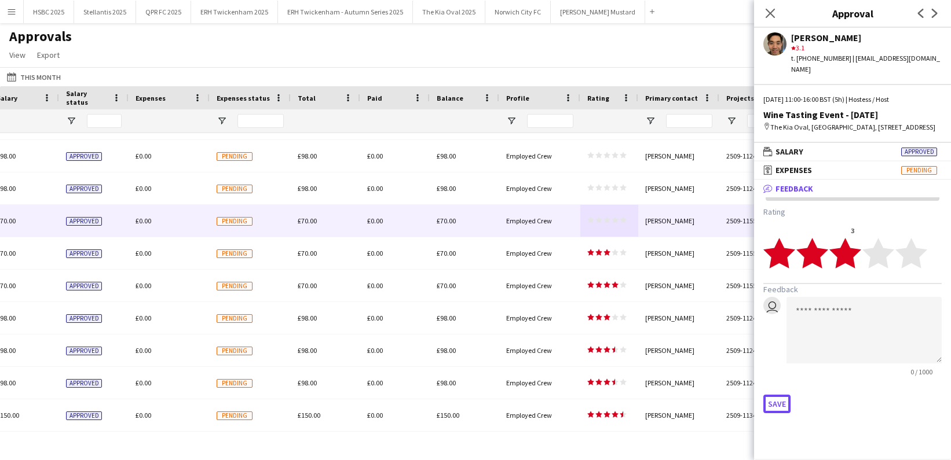
click at [782, 395] on button "Save" at bounding box center [776, 404] width 27 height 19
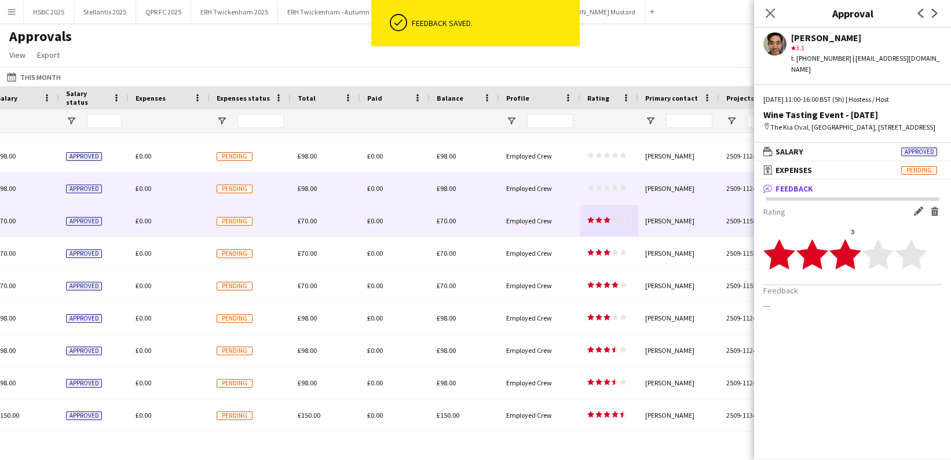
click at [614, 186] on polygon at bounding box center [614, 188] width 7 height 6
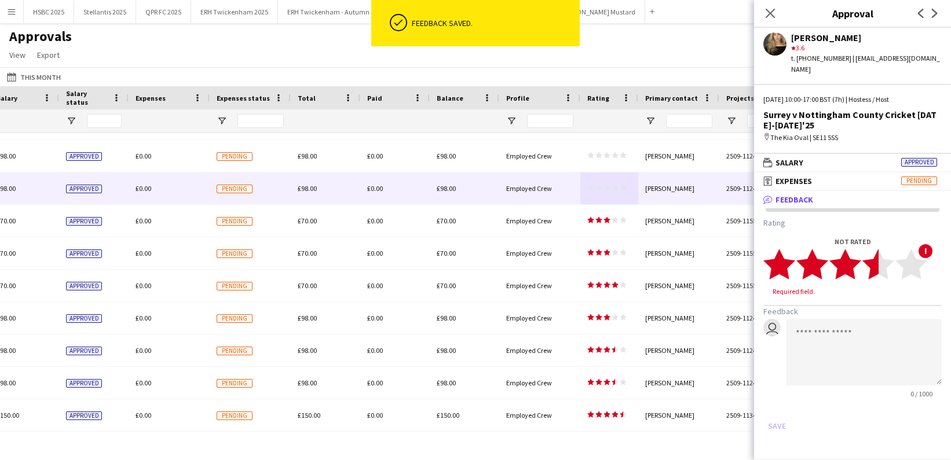
click at [864, 256] on icon "star" at bounding box center [878, 264] width 32 height 32
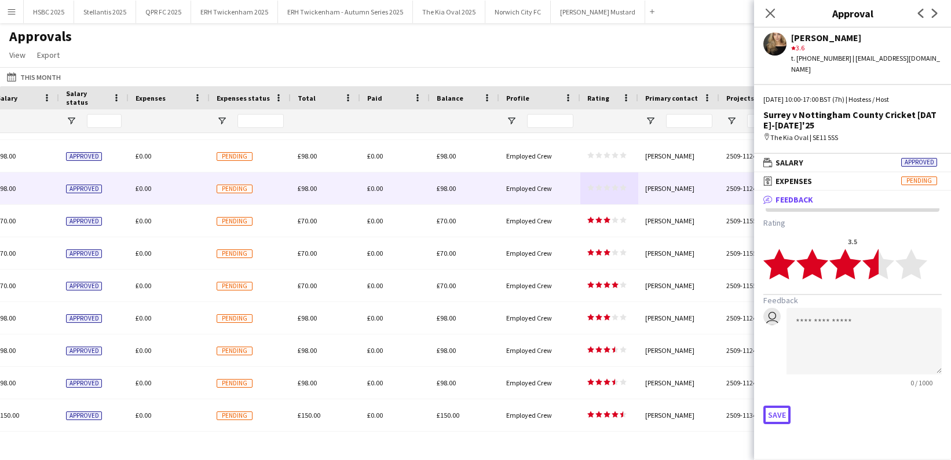
click at [776, 406] on button "Save" at bounding box center [776, 415] width 27 height 19
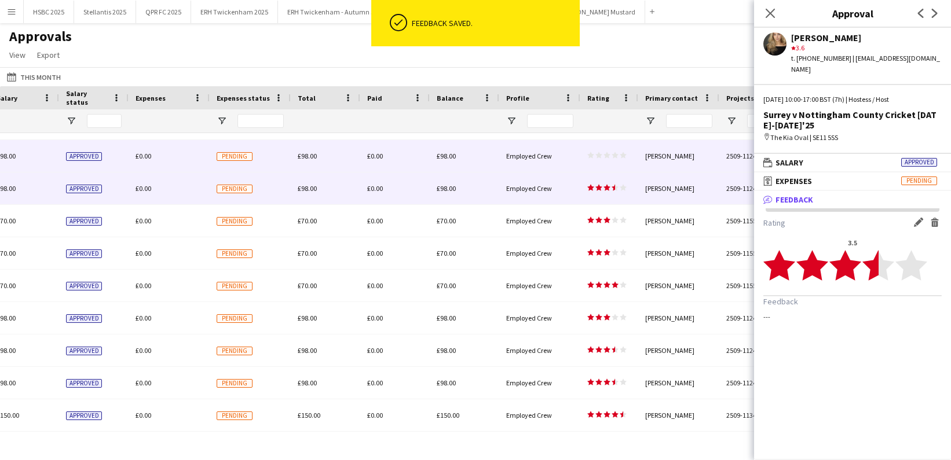
click at [611, 155] on span "star star star star star" at bounding box center [606, 155] width 39 height 7
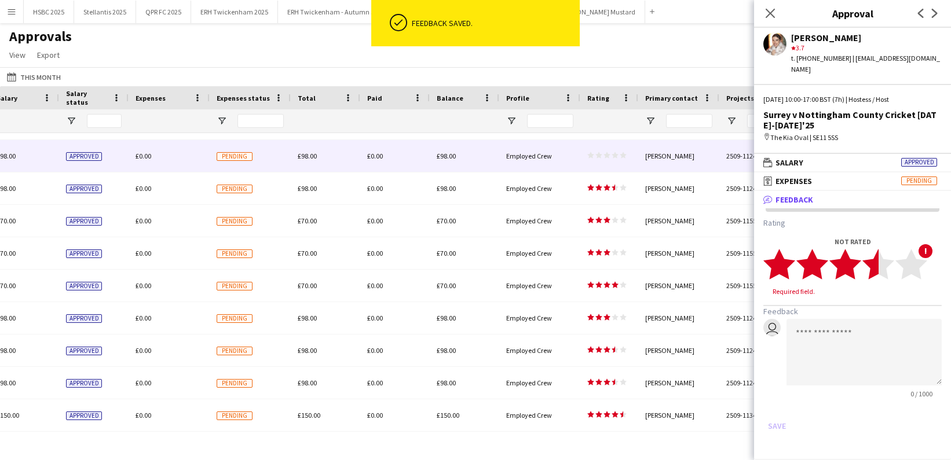
click at [863, 260] on icon "star" at bounding box center [878, 264] width 32 height 32
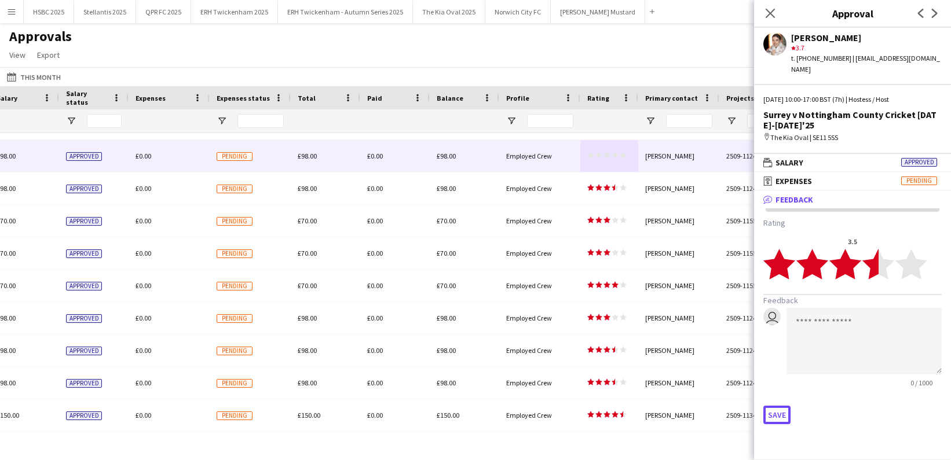
click at [772, 411] on button "Save" at bounding box center [776, 415] width 27 height 19
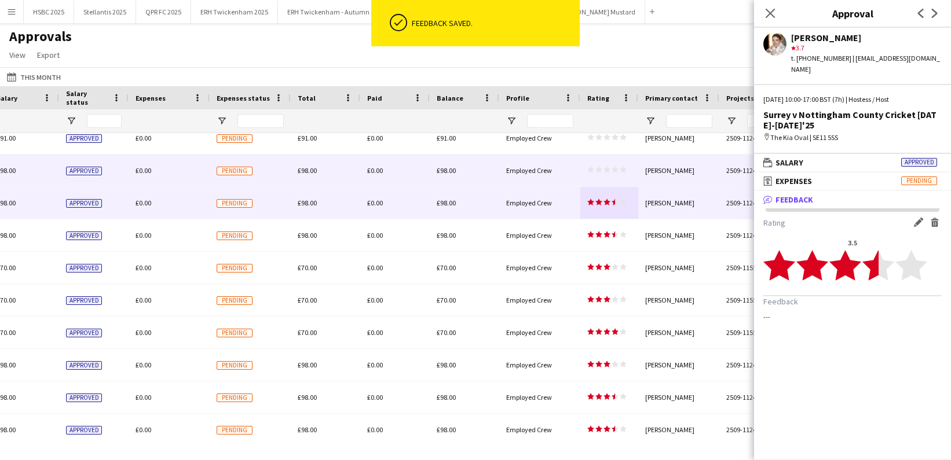
scroll to position [120, 0]
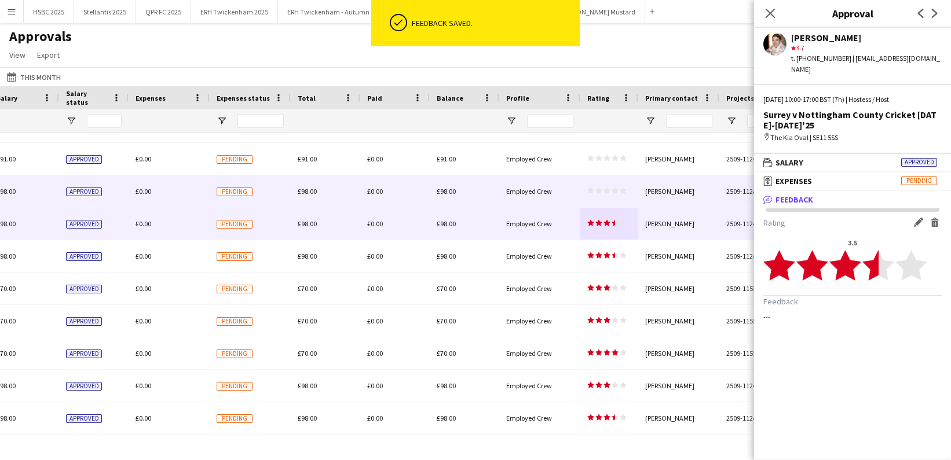
click at [627, 193] on div "star star star star star star star star star star" at bounding box center [609, 191] width 58 height 32
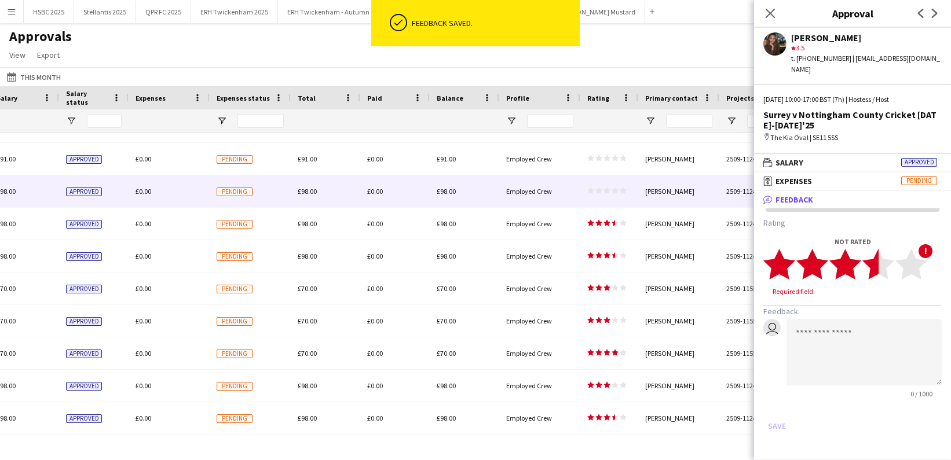
click at [879, 251] on polygon at bounding box center [878, 264] width 32 height 30
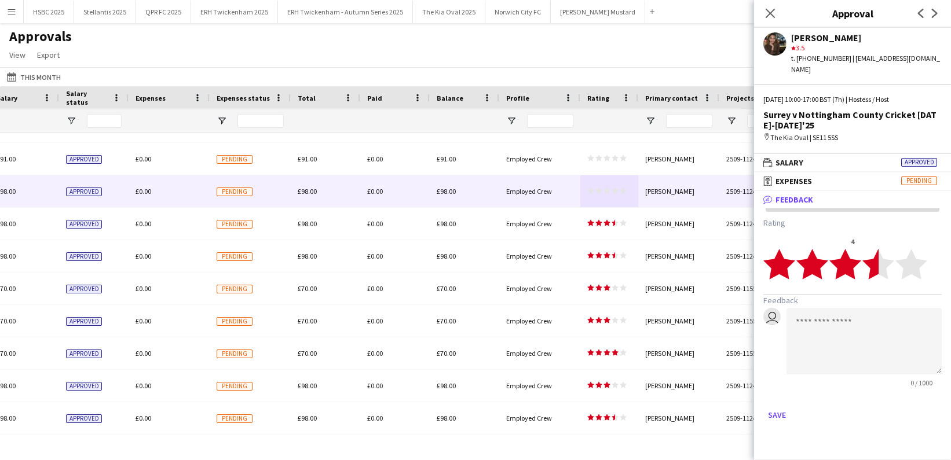
click at [877, 256] on polygon at bounding box center [878, 264] width 32 height 30
click at [778, 406] on button "Save" at bounding box center [776, 415] width 27 height 19
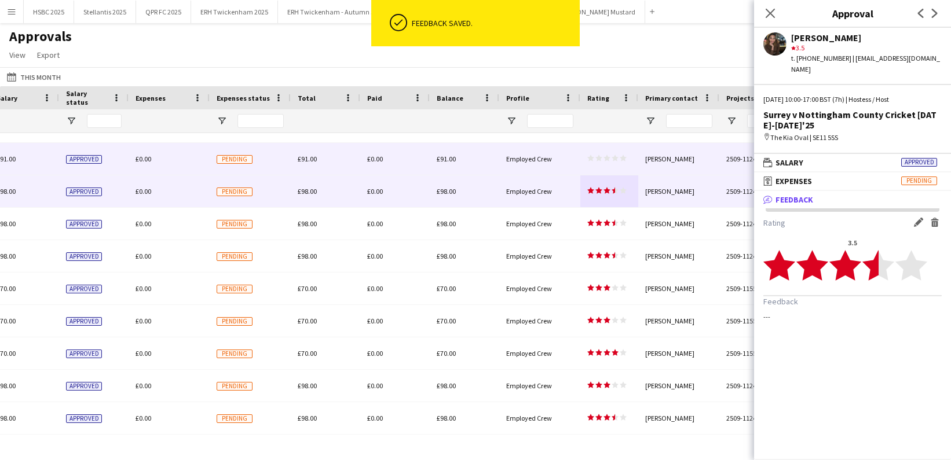
click at [602, 171] on div "star star star star star star star star star star" at bounding box center [609, 159] width 58 height 32
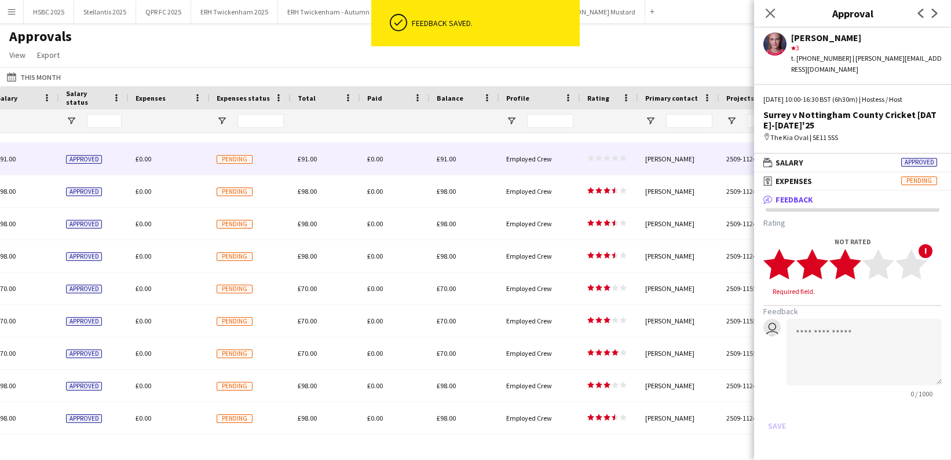
click at [850, 258] on polygon at bounding box center [845, 264] width 32 height 30
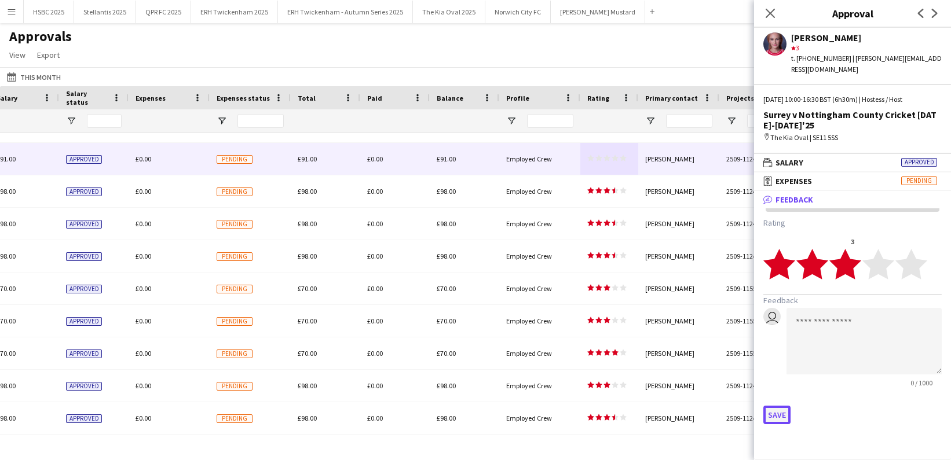
click at [775, 406] on button "Save" at bounding box center [776, 415] width 27 height 19
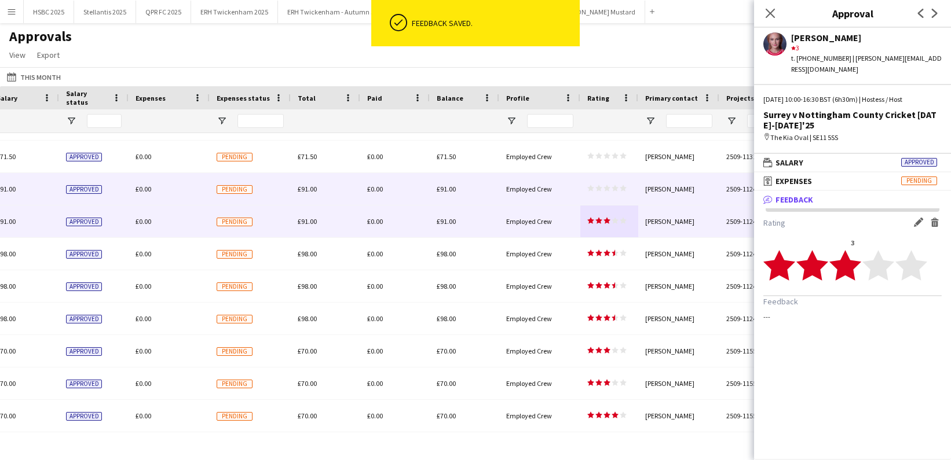
scroll to position [57, 0]
click at [618, 192] on app-approvals-table-rating-cell "star star star star star star star star star star" at bounding box center [606, 189] width 39 height 9
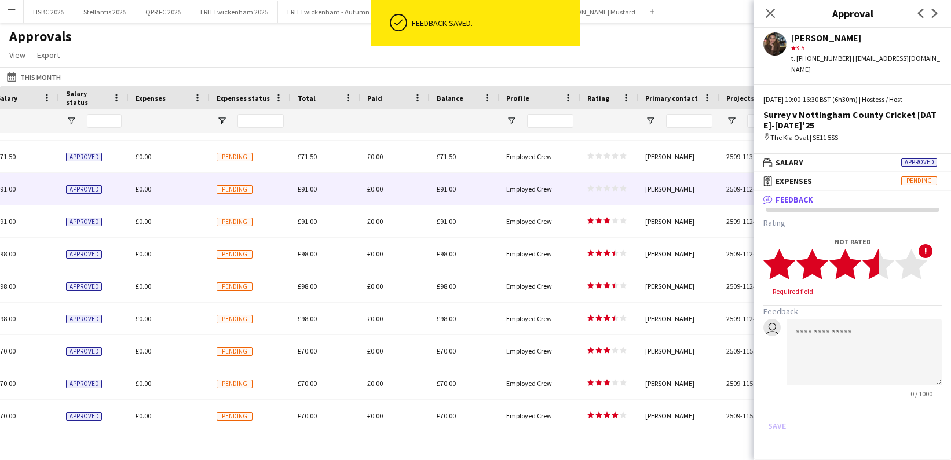
click at [875, 252] on polygon at bounding box center [878, 264] width 32 height 30
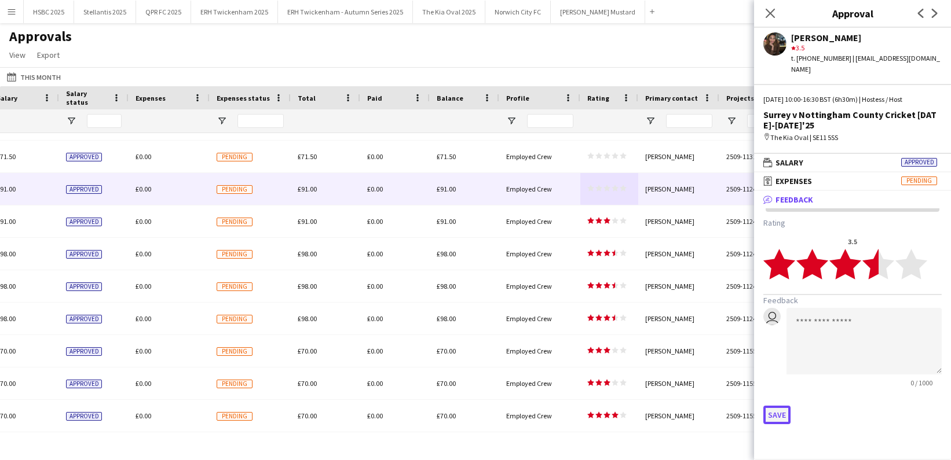
click at [774, 406] on button "Save" at bounding box center [776, 415] width 27 height 19
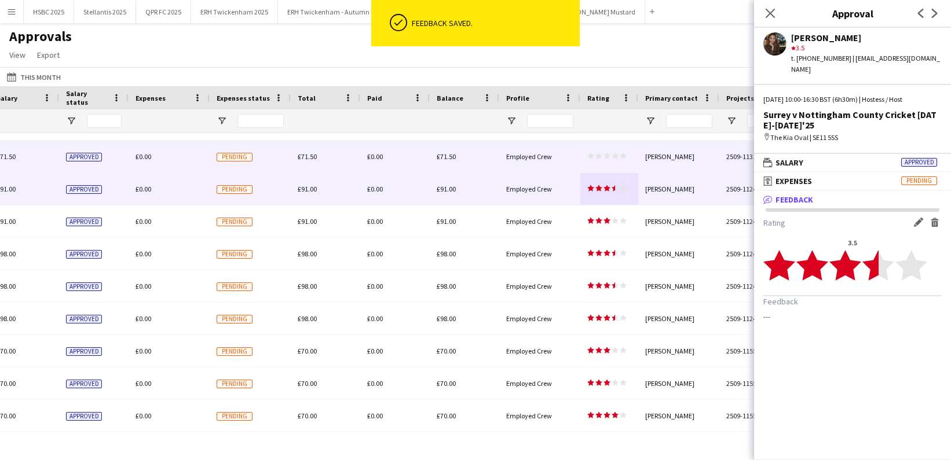
click at [605, 157] on icon "star" at bounding box center [606, 155] width 7 height 7
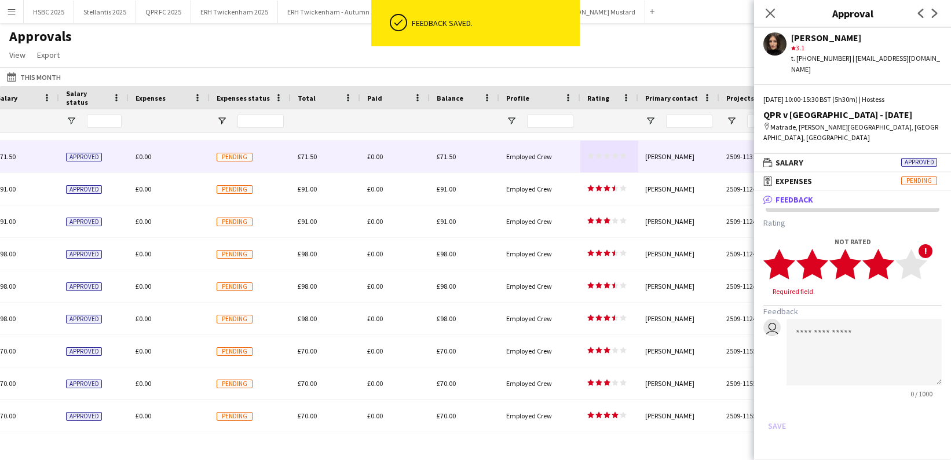
click at [888, 270] on icon "star" at bounding box center [878, 264] width 32 height 32
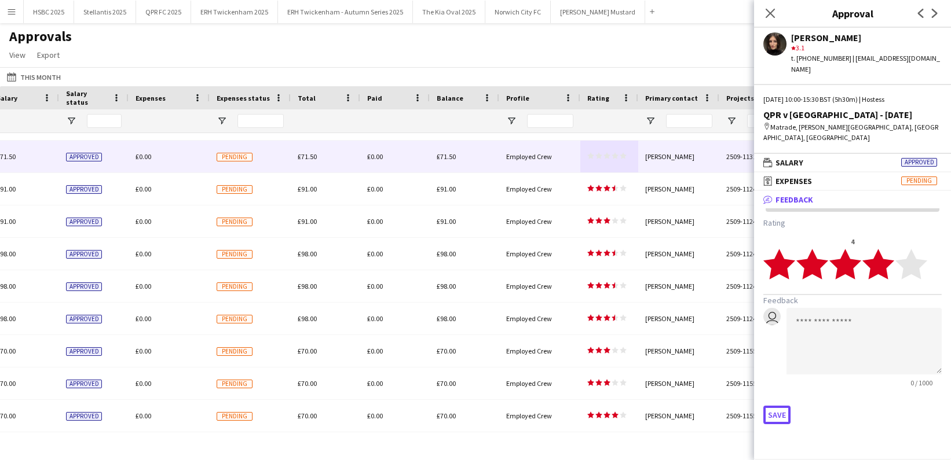
drag, startPoint x: 780, startPoint y: 409, endPoint x: 779, endPoint y: 404, distance: 5.9
click at [780, 409] on button "Save" at bounding box center [776, 415] width 27 height 19
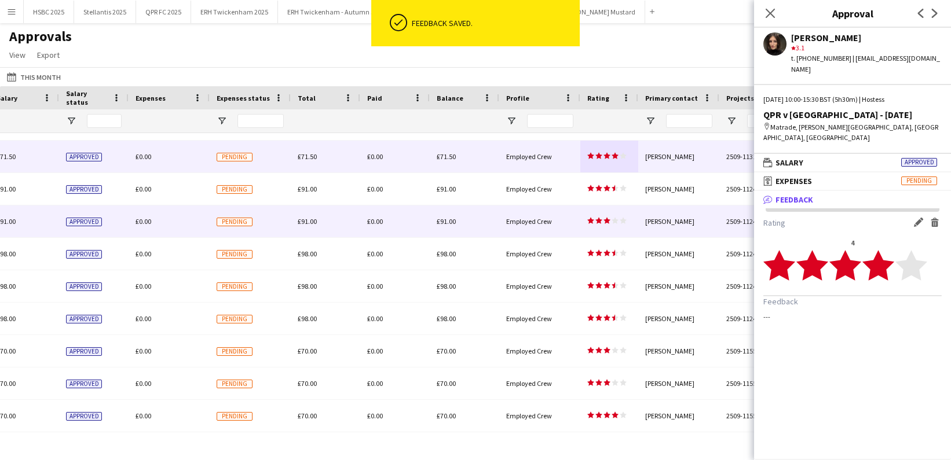
scroll to position [0, 0]
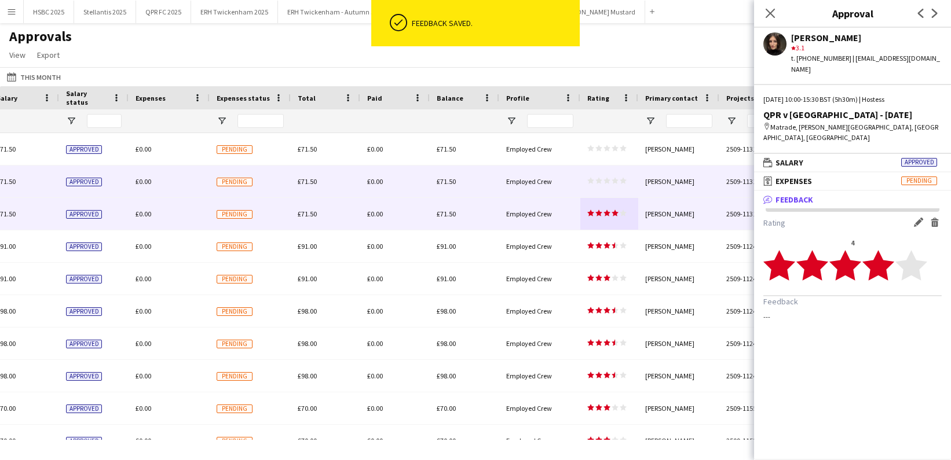
click at [607, 177] on icon "star" at bounding box center [606, 180] width 7 height 7
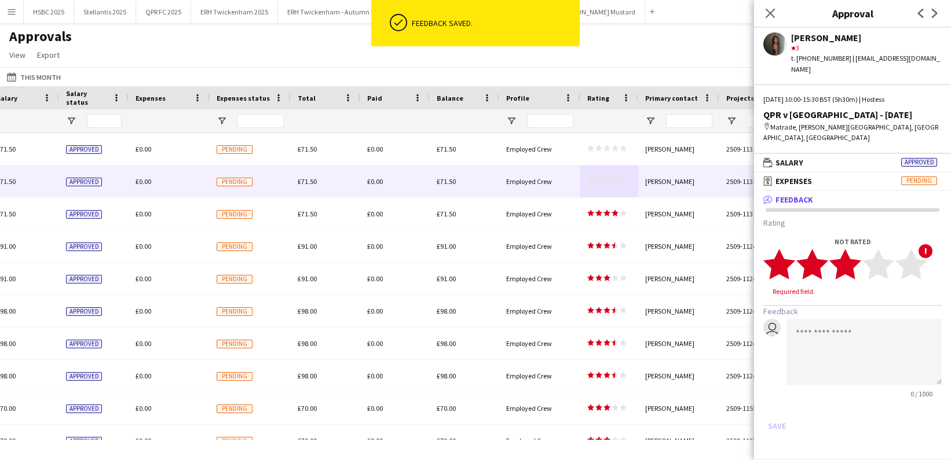
click at [853, 263] on polygon at bounding box center [845, 264] width 32 height 30
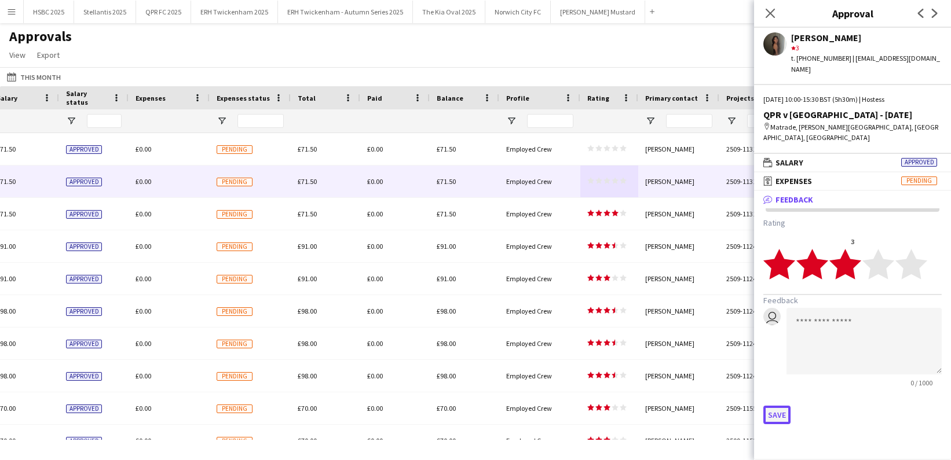
click at [780, 410] on button "Save" at bounding box center [776, 415] width 27 height 19
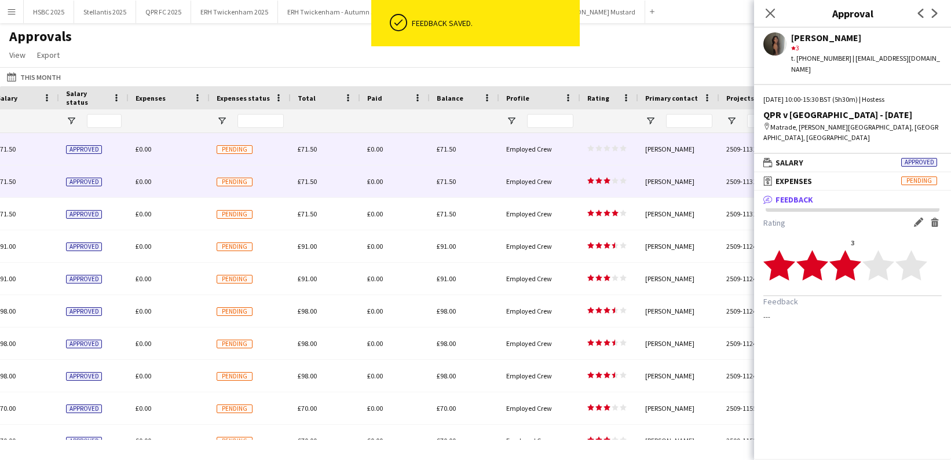
click at [601, 144] on div "star star star star star star star star star star" at bounding box center [609, 149] width 58 height 32
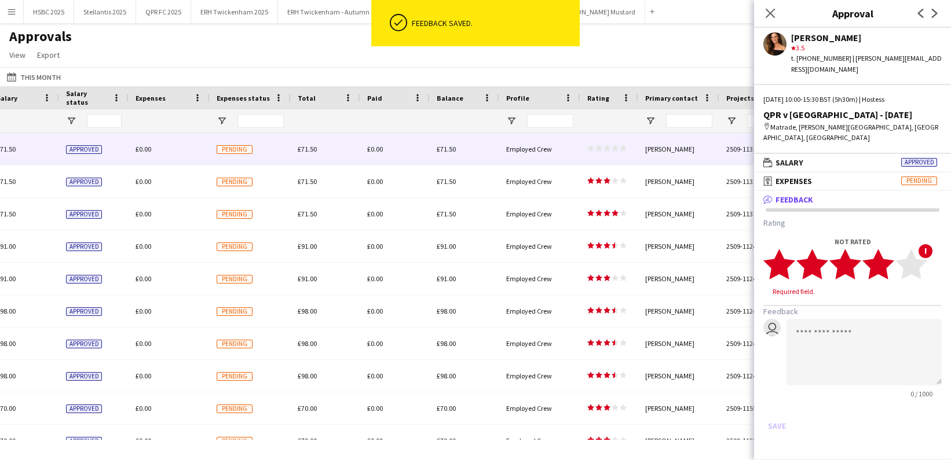
click at [886, 260] on polygon at bounding box center [878, 264] width 32 height 30
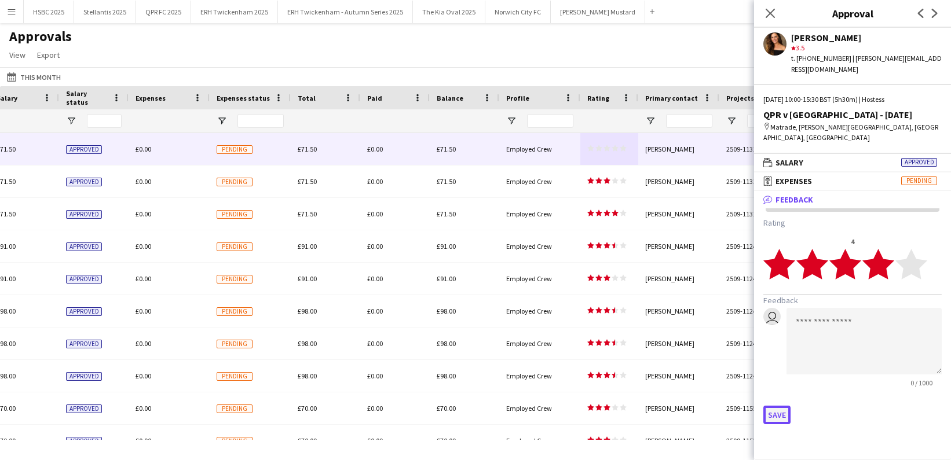
click at [782, 414] on button "Save" at bounding box center [776, 415] width 27 height 19
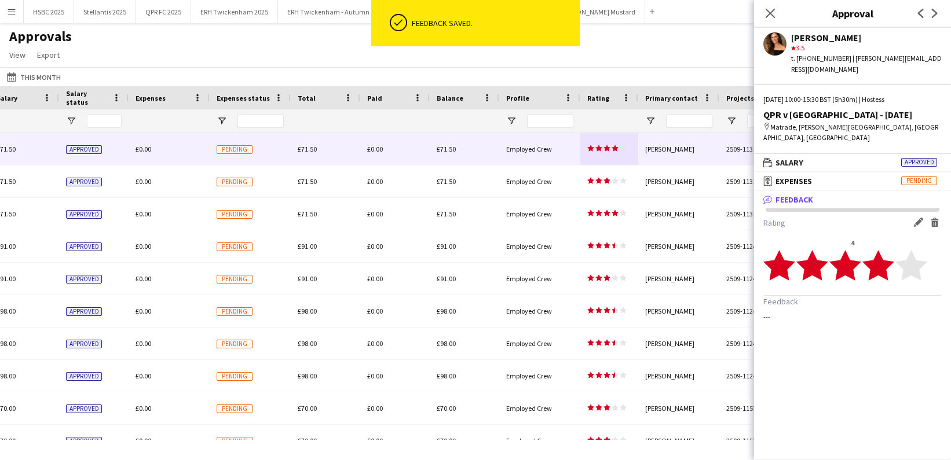
click at [122, 71] on div "Last Month This Month [DATE] This Week This Month [DATE] Last Week Last Month […" at bounding box center [475, 76] width 951 height 19
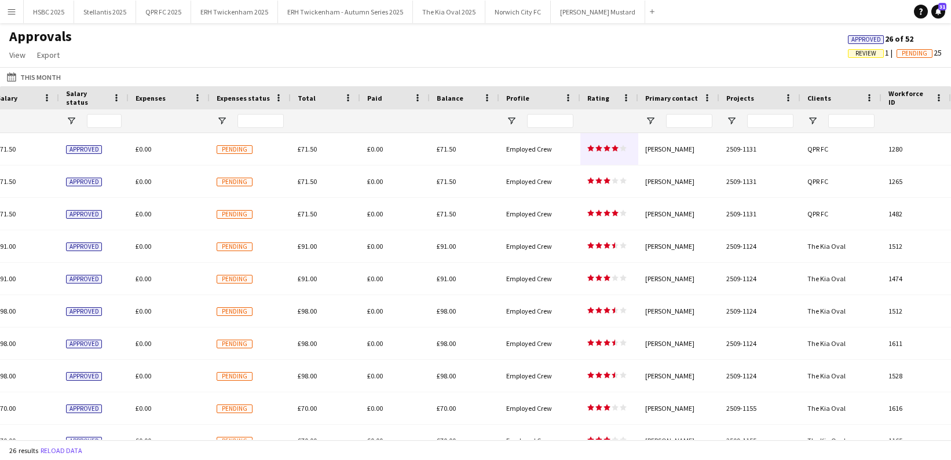
click at [855, 52] on span "Review" at bounding box center [865, 54] width 21 height 8
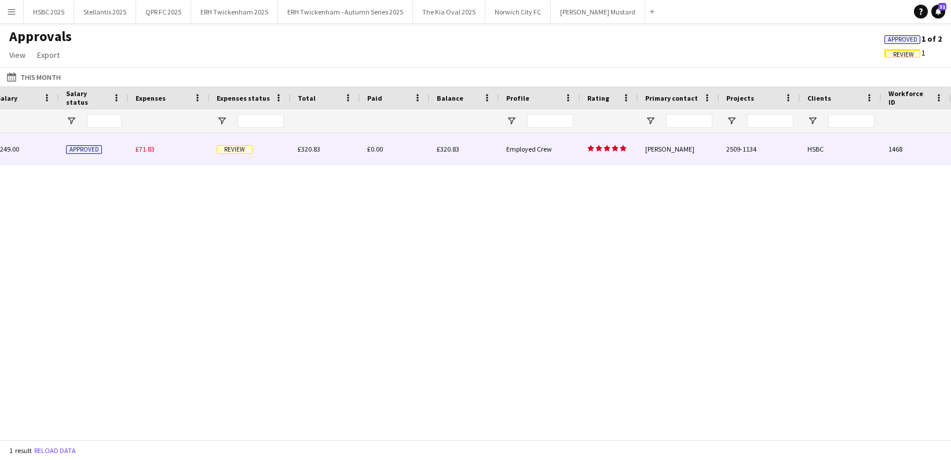
click at [169, 153] on div "£71.83" at bounding box center [169, 149] width 81 height 32
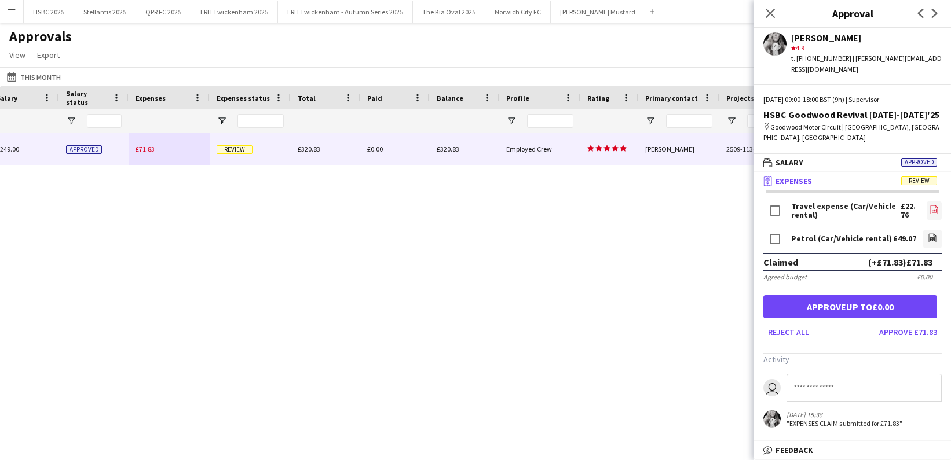
click at [933, 205] on icon "file-image" at bounding box center [933, 209] width 9 height 9
click at [912, 323] on button "Approve £71.83" at bounding box center [907, 332] width 67 height 19
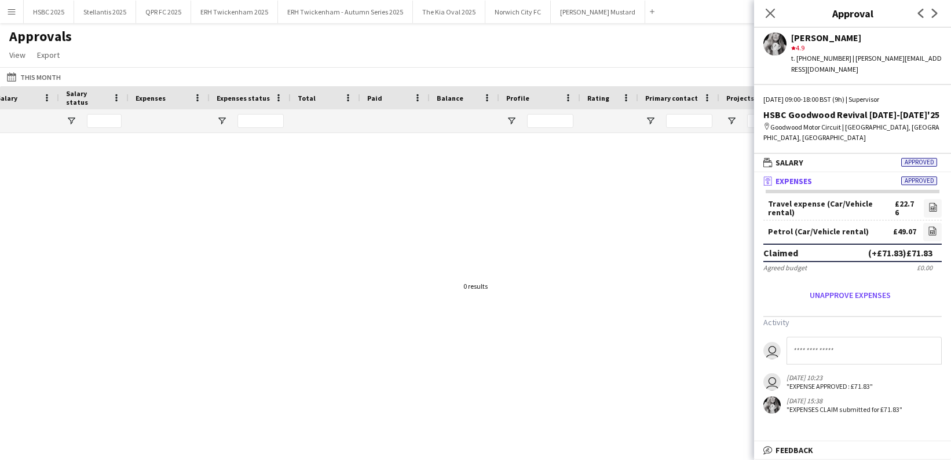
click at [609, 62] on div "Approvals View Customise view Customise filters Reset Filters Reset View Reset …" at bounding box center [475, 47] width 951 height 39
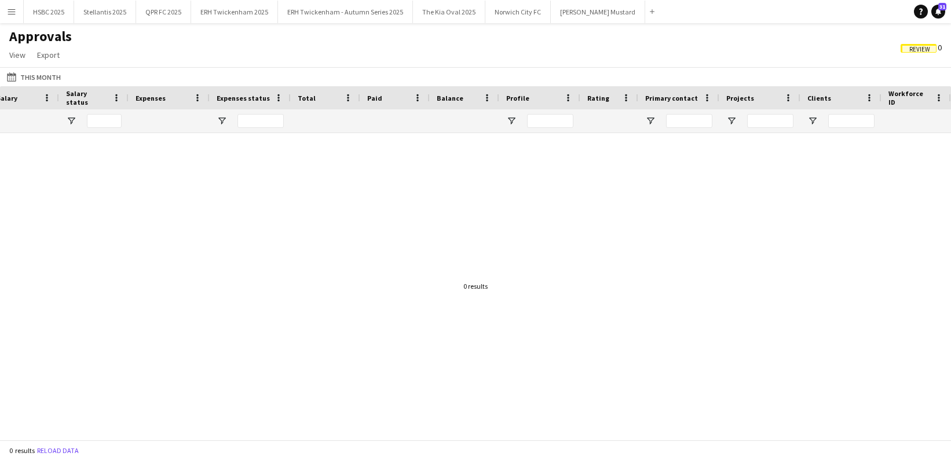
click at [906, 48] on span "Review" at bounding box center [918, 48] width 36 height 9
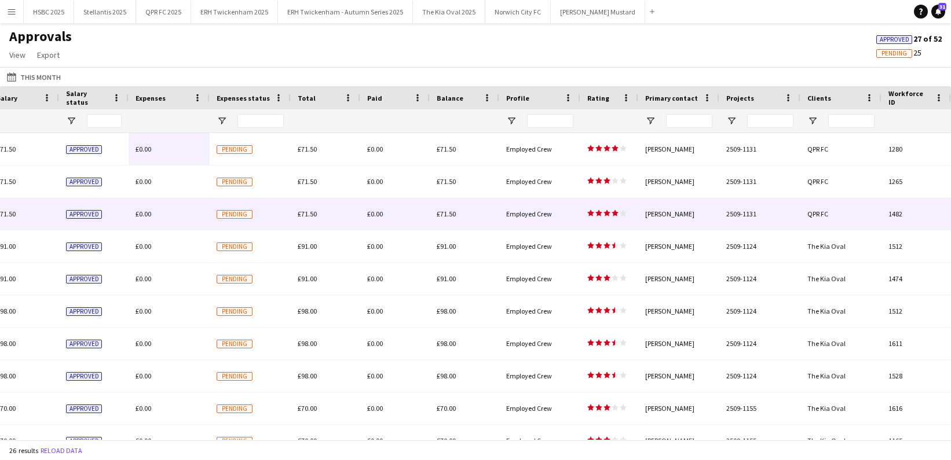
scroll to position [0, 514]
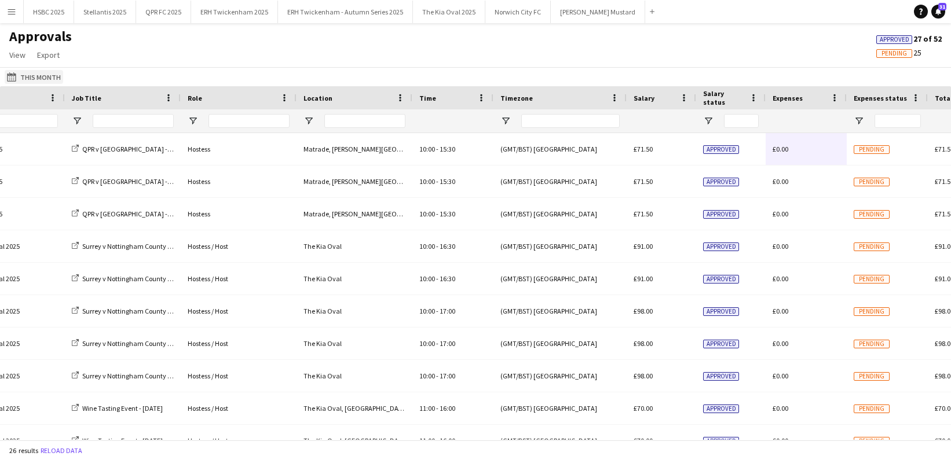
click at [31, 79] on button "Last Month This Month" at bounding box center [34, 77] width 58 height 14
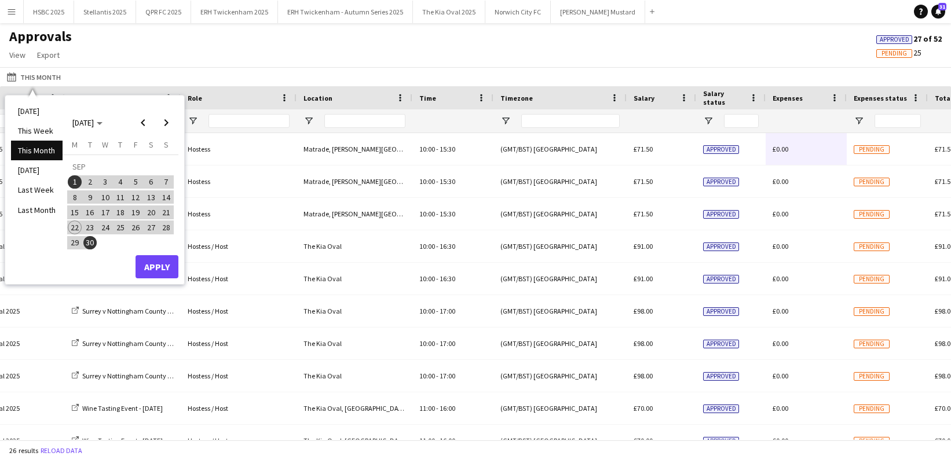
click at [43, 212] on li "Last Month" at bounding box center [37, 210] width 52 height 20
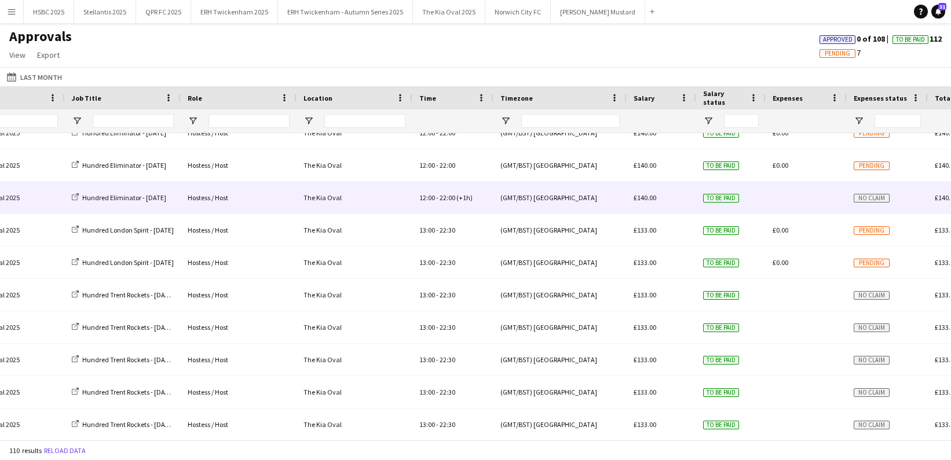
scroll to position [0, 0]
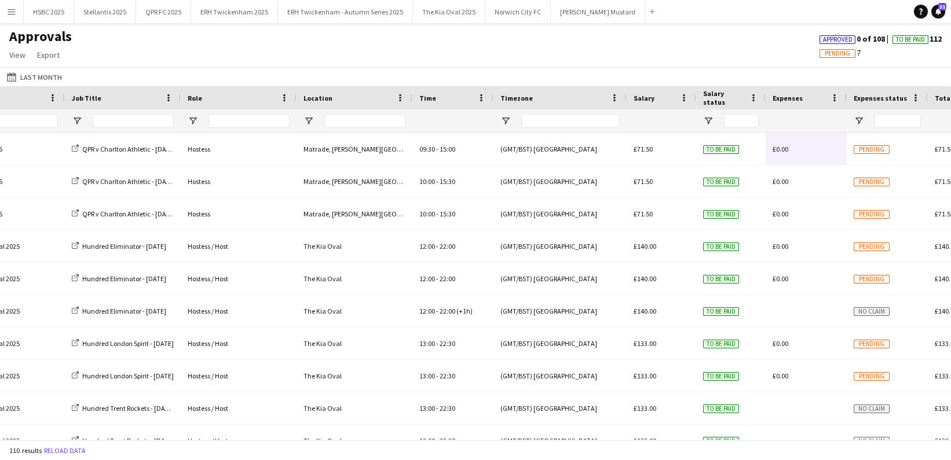
click at [9, 10] on app-icon "Menu" at bounding box center [11, 11] width 9 height 9
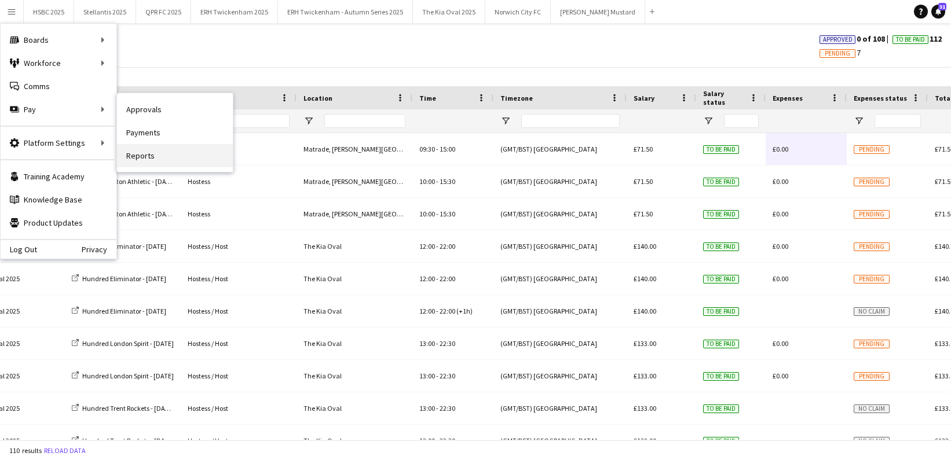
click at [192, 146] on link "Reports" at bounding box center [175, 155] width 116 height 23
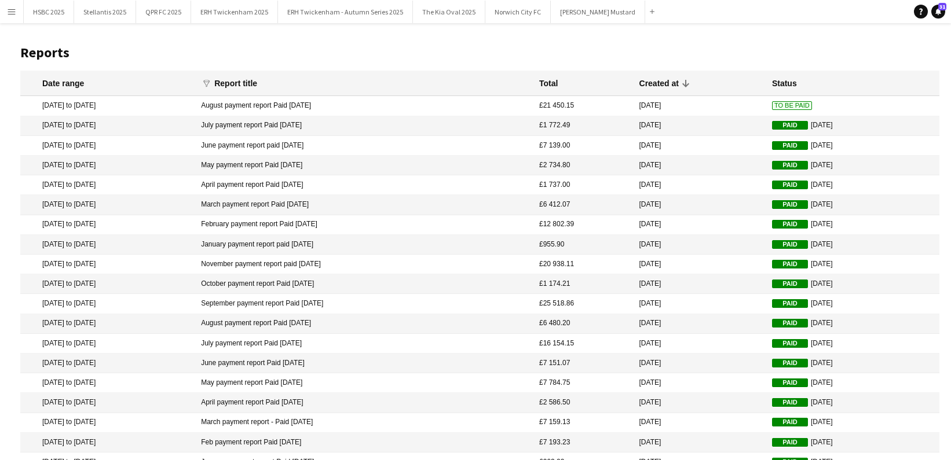
click at [778, 101] on span "To Be Paid" at bounding box center [792, 105] width 40 height 9
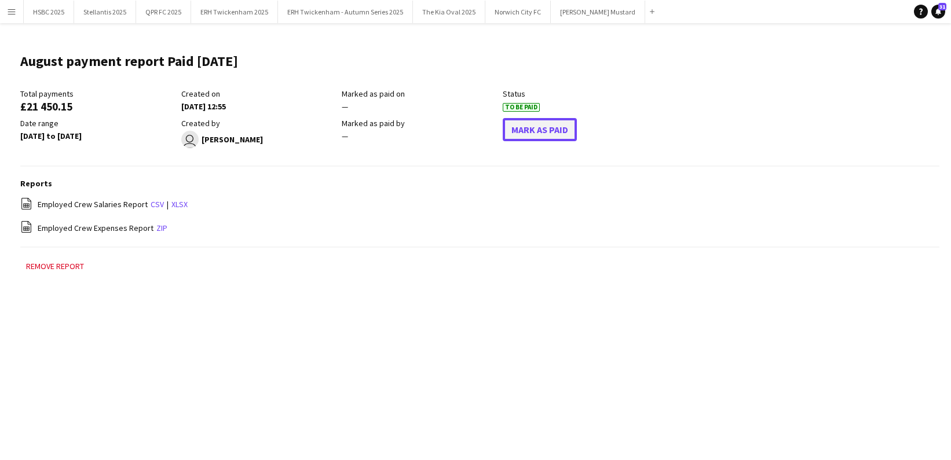
click at [549, 129] on button "Mark As Paid" at bounding box center [540, 129] width 74 height 23
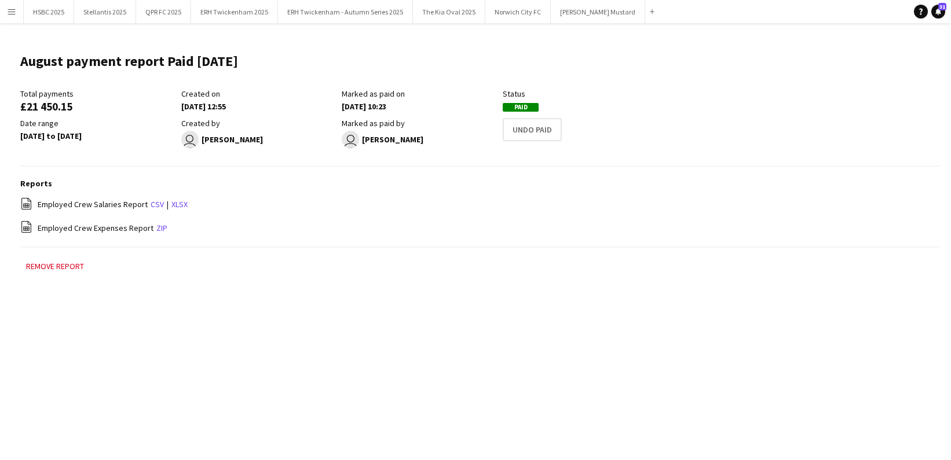
click at [9, 16] on app-icon "Menu" at bounding box center [11, 11] width 9 height 9
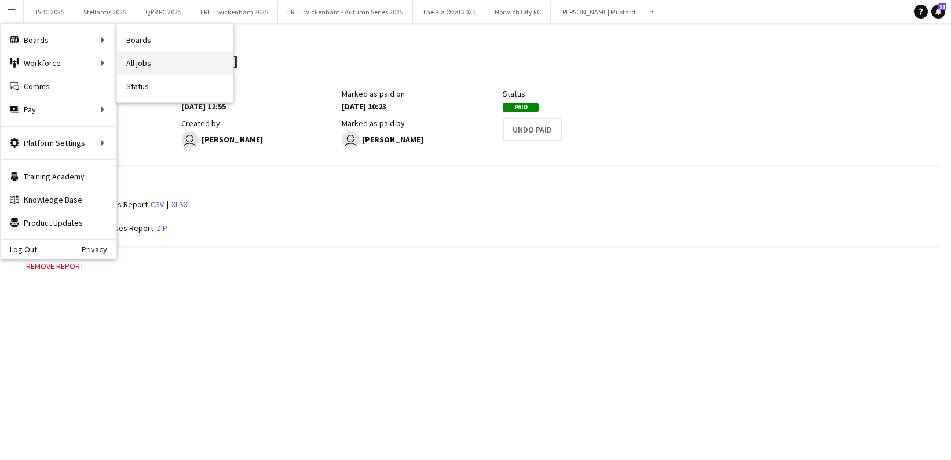
click at [151, 61] on link "All jobs" at bounding box center [175, 63] width 116 height 23
